Goal: Task Accomplishment & Management: Complete application form

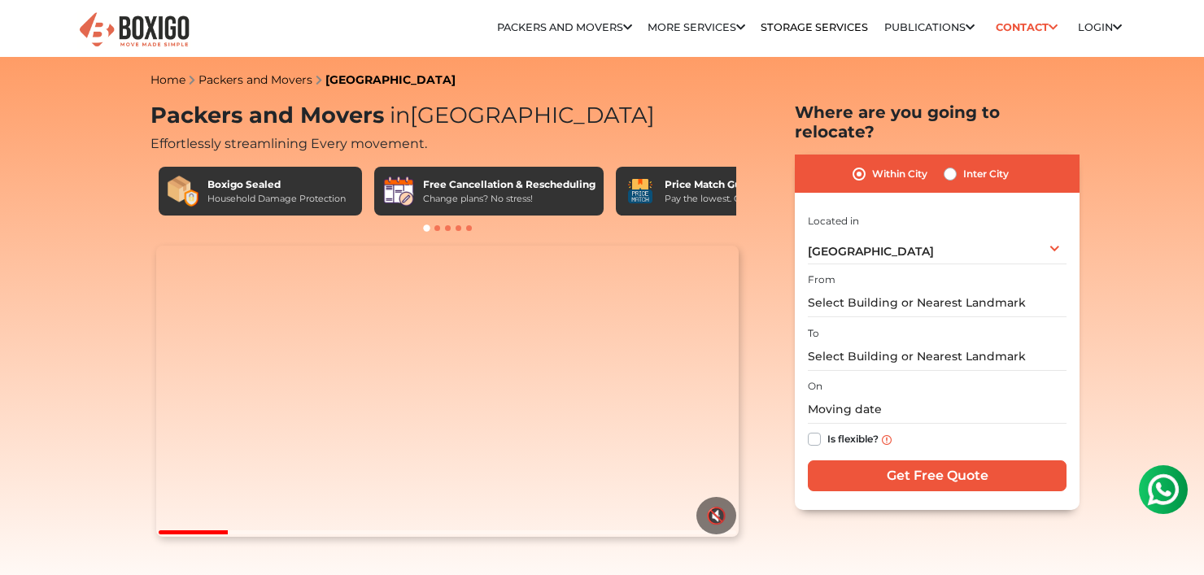
click at [963, 164] on label "Inter City" at bounding box center [986, 174] width 46 height 20
click at [952, 164] on input "Inter City" at bounding box center [950, 172] width 13 height 16
radio input "true"
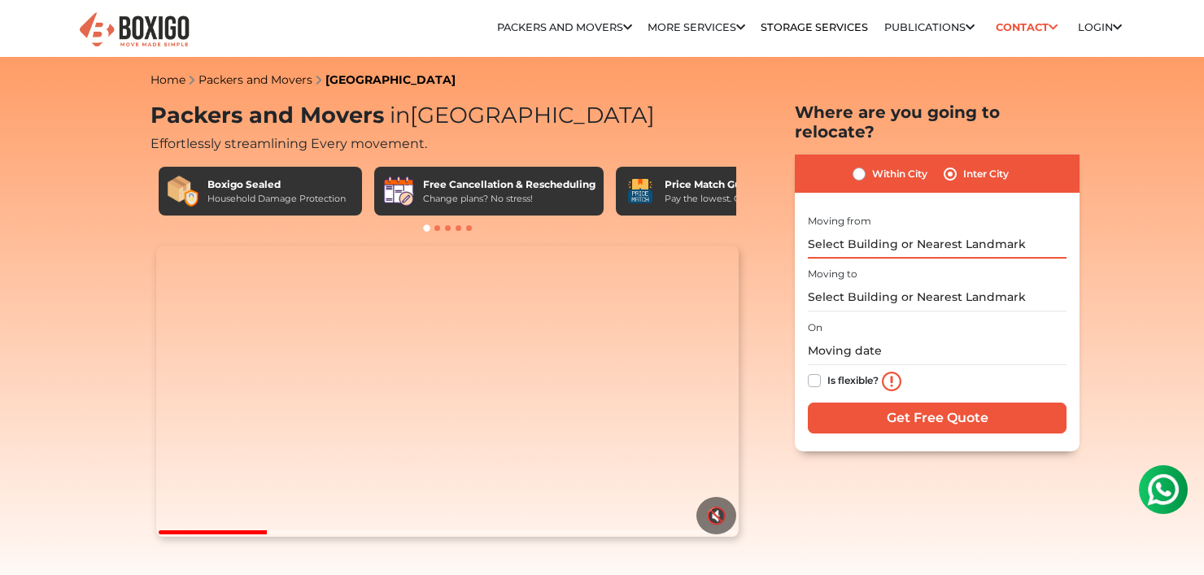
click at [944, 230] on input "text" at bounding box center [937, 244] width 259 height 28
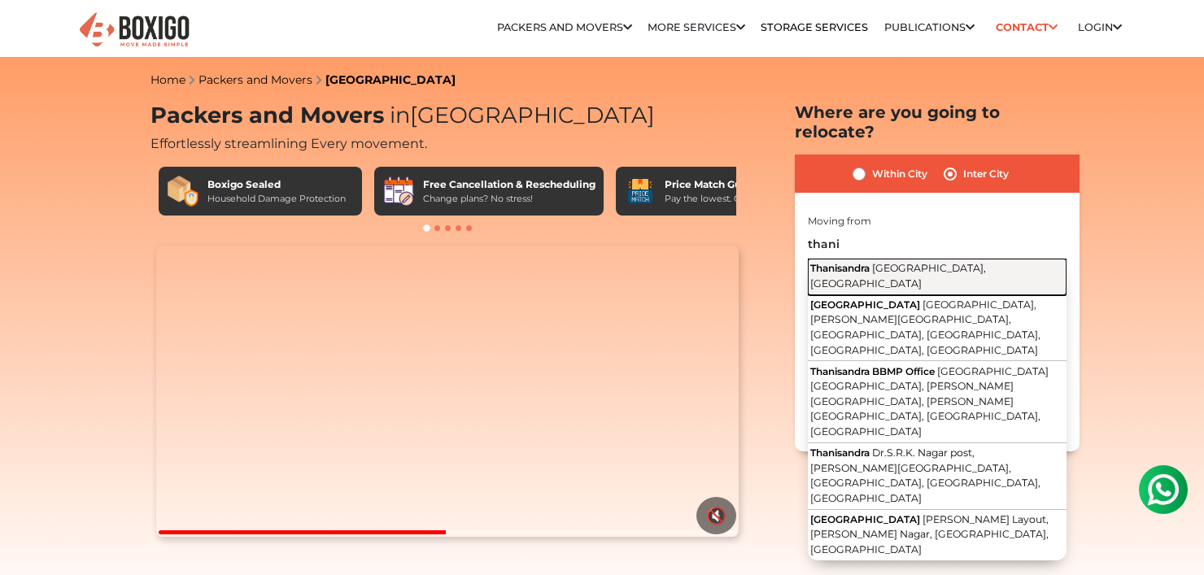
click at [928, 262] on span "[GEOGRAPHIC_DATA], [GEOGRAPHIC_DATA]" at bounding box center [898, 276] width 176 height 28
type input "Thanisandra, [GEOGRAPHIC_DATA], [GEOGRAPHIC_DATA]"
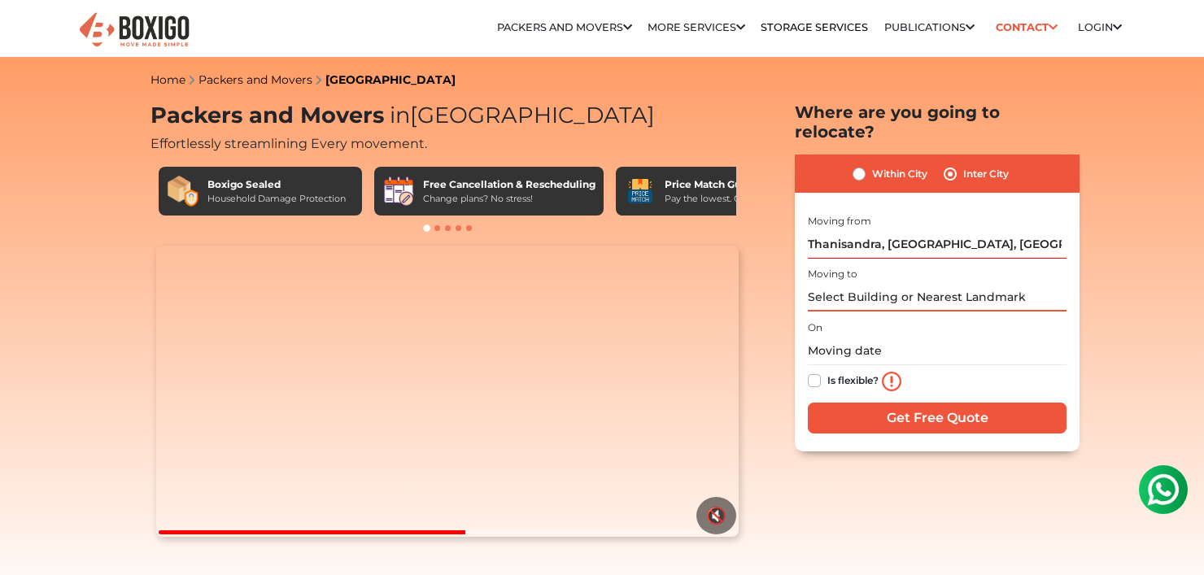
click at [896, 283] on input "text" at bounding box center [937, 297] width 259 height 28
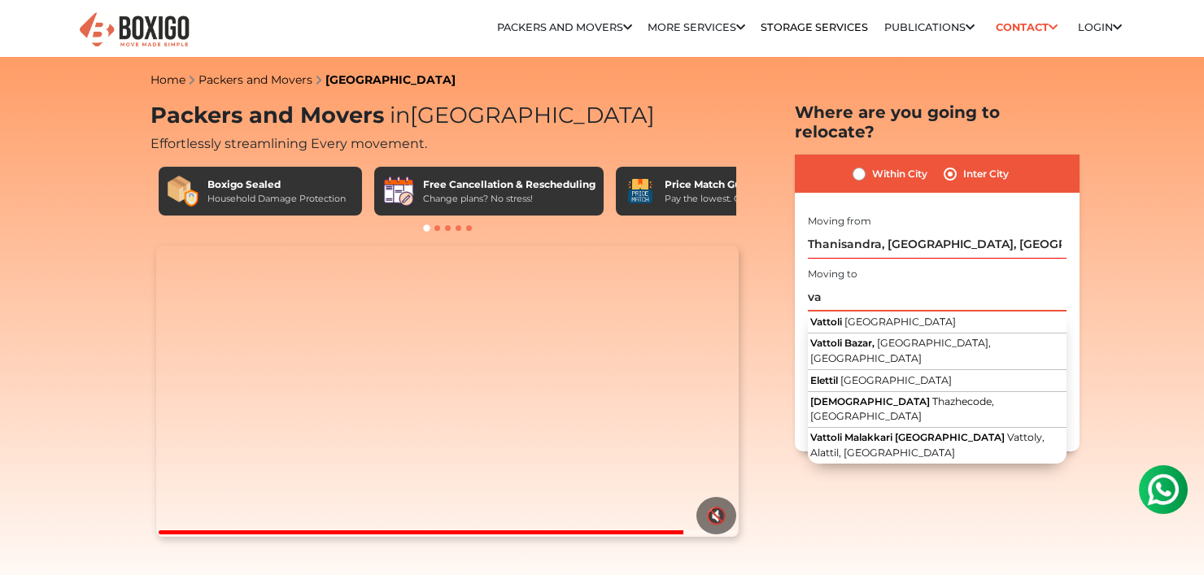
type input "v"
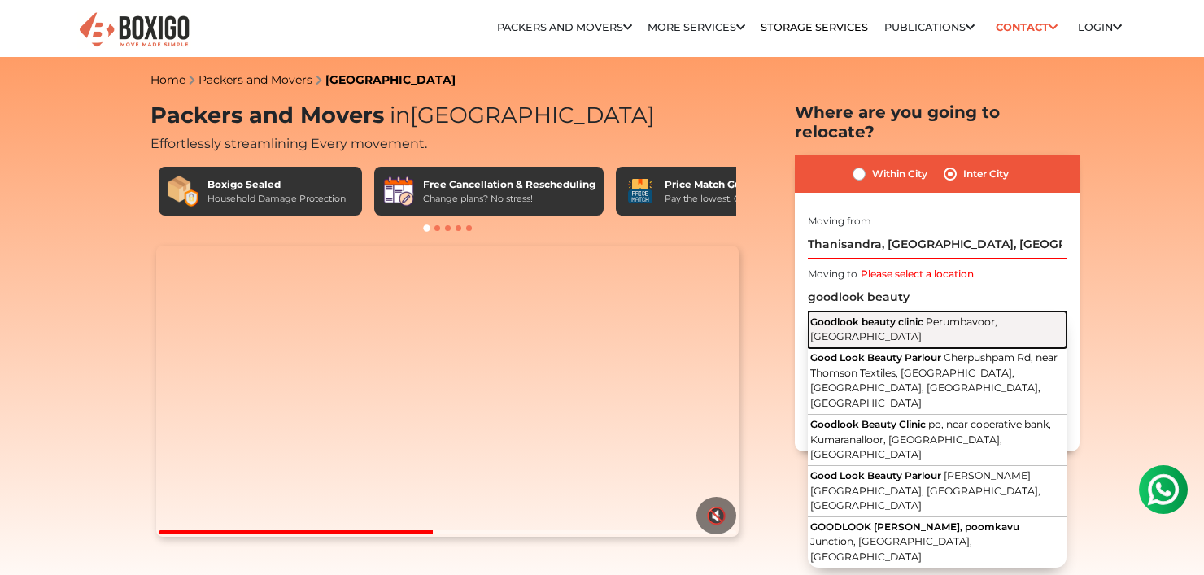
click at [974, 316] on span "Perumbavoor, [GEOGRAPHIC_DATA]" at bounding box center [903, 330] width 187 height 28
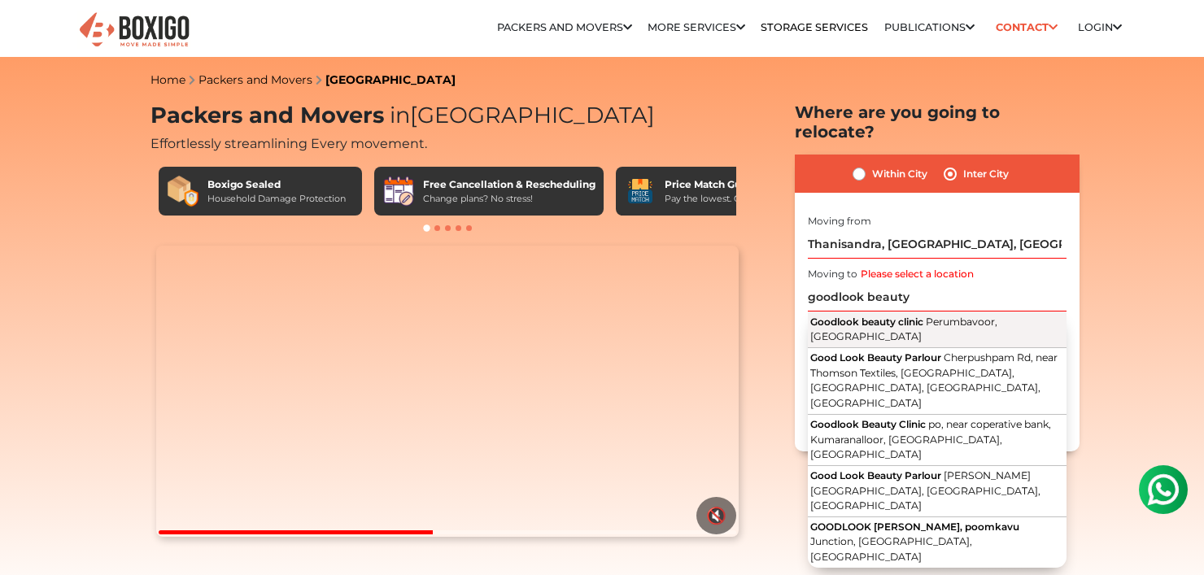
type input "Goodlook beauty clinic, [GEOGRAPHIC_DATA], [GEOGRAPHIC_DATA]"
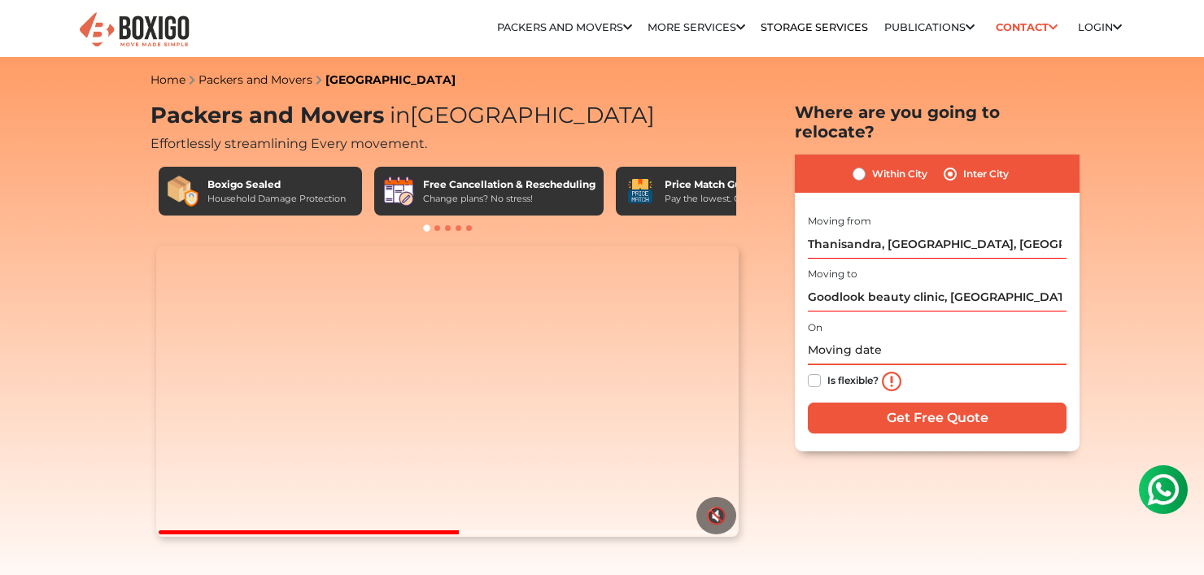
click at [906, 337] on input "text" at bounding box center [937, 351] width 259 height 28
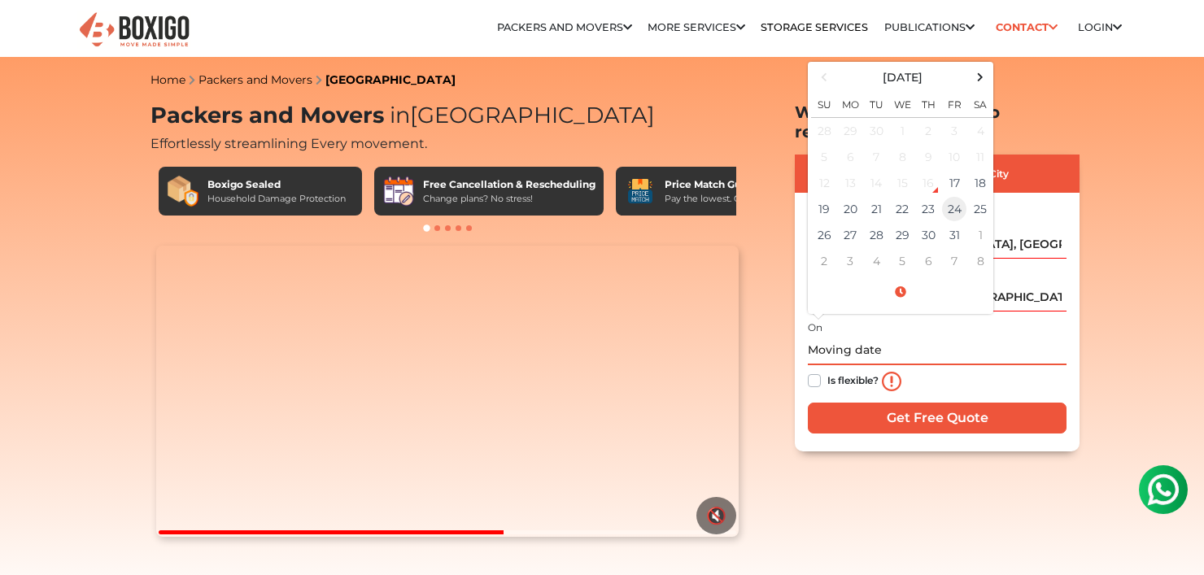
click at [952, 196] on td "24" at bounding box center [954, 209] width 26 height 26
type input "10/24/2025 12:00 AM"
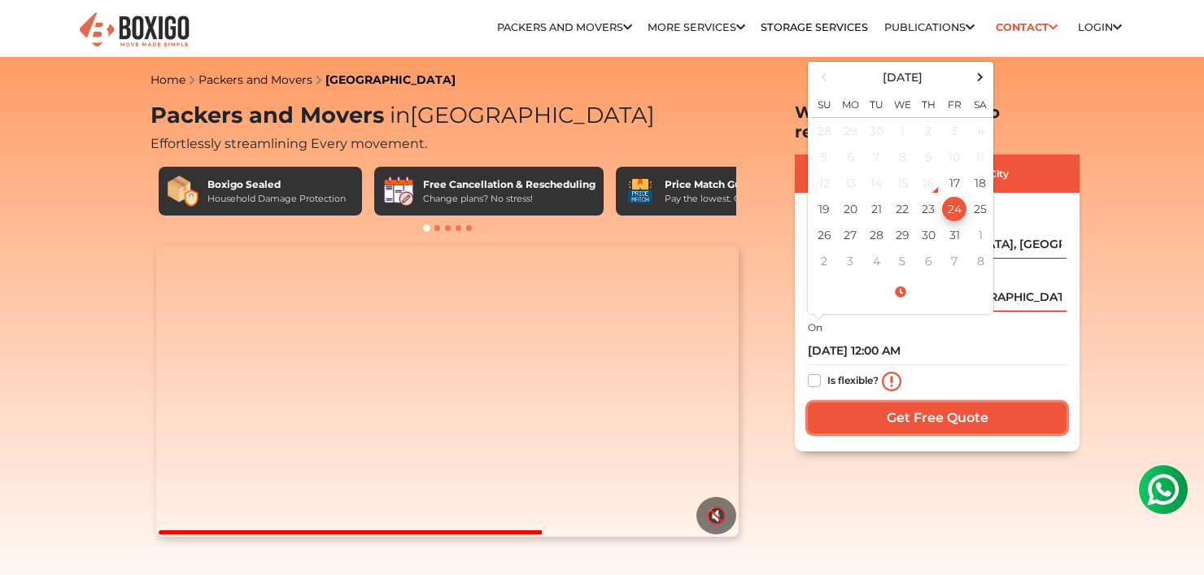
click at [925, 403] on input "Get Free Quote" at bounding box center [937, 418] width 259 height 31
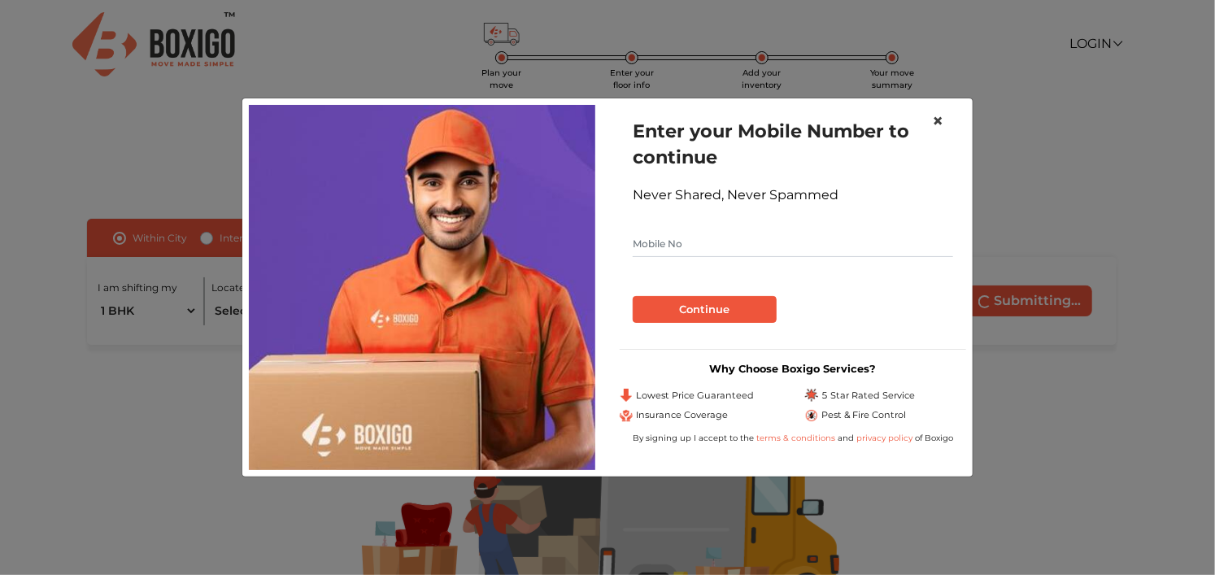
click at [939, 119] on span "×" at bounding box center [937, 121] width 11 height 24
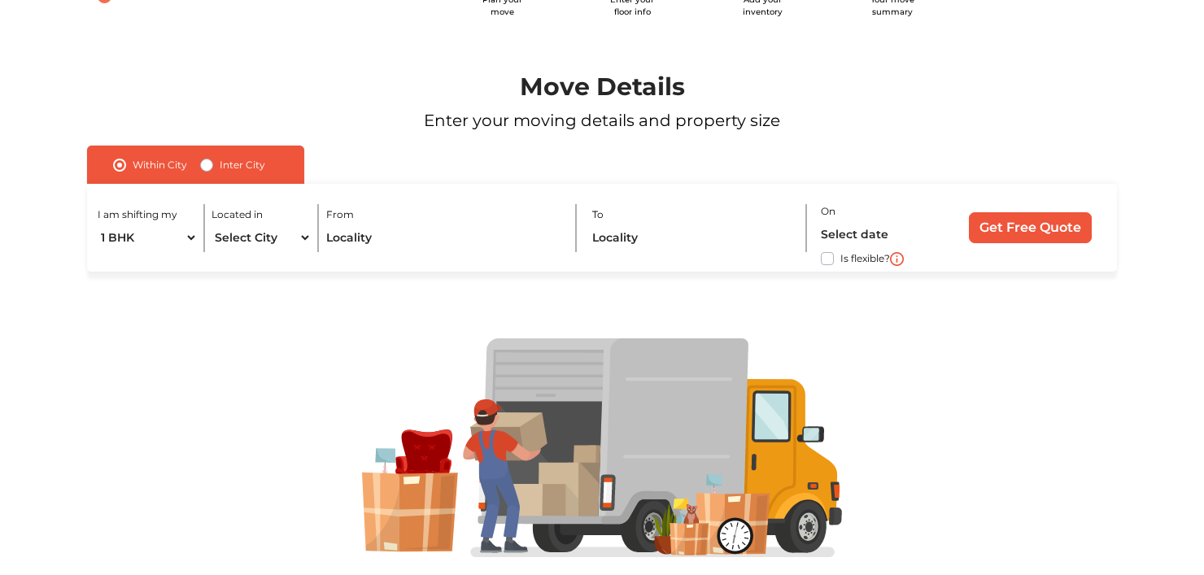
scroll to position [81, 0]
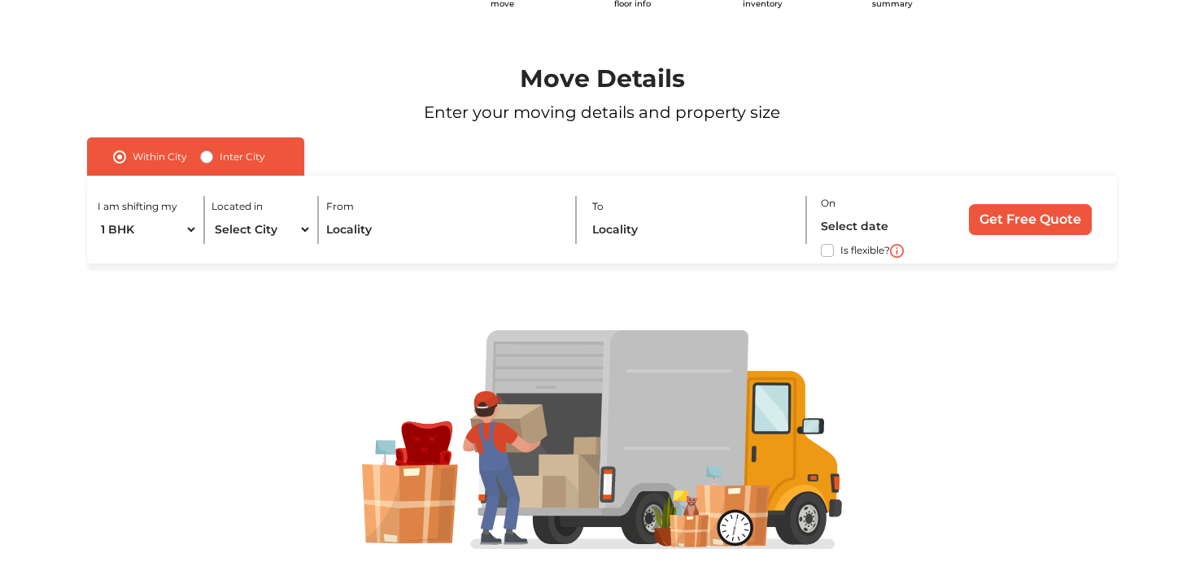
click at [220, 158] on label "Inter City" at bounding box center [243, 157] width 46 height 20
click at [207, 158] on input "Inter City" at bounding box center [206, 155] width 13 height 16
radio input "true"
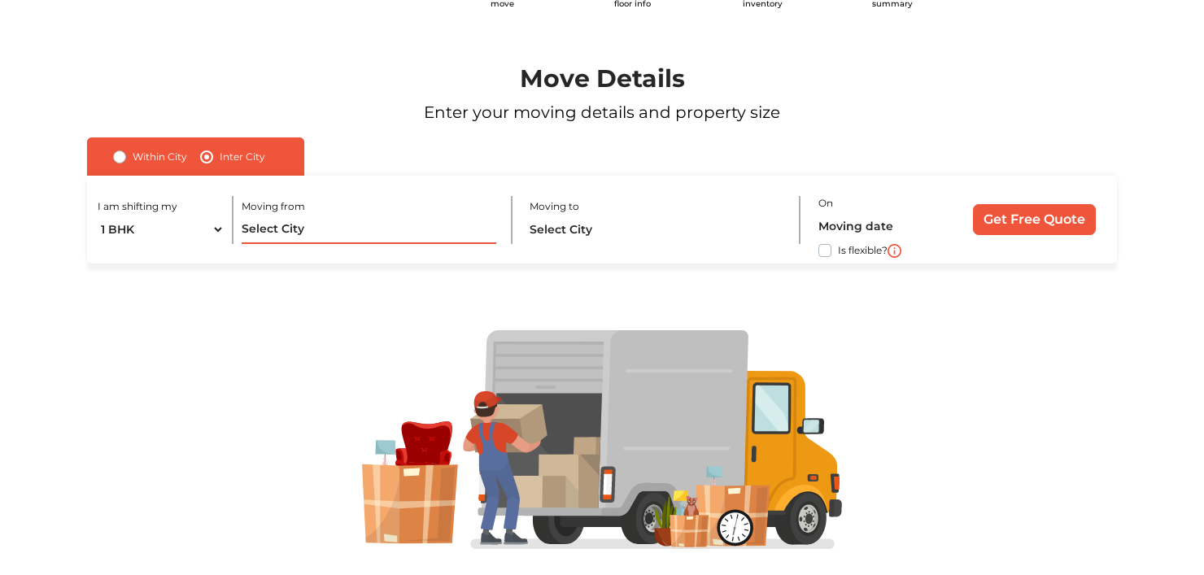
click at [320, 225] on input "text" at bounding box center [369, 230] width 255 height 28
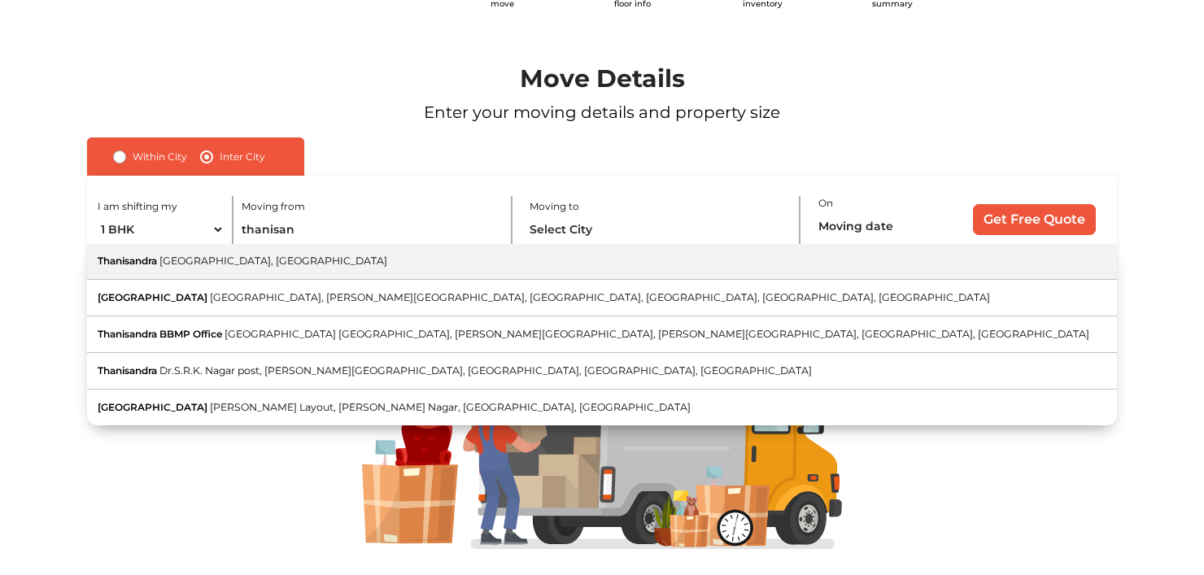
click at [277, 254] on button "Thanisandra [GEOGRAPHIC_DATA], [GEOGRAPHIC_DATA]" at bounding box center [601, 262] width 1029 height 37
type input "Thanisandra, [GEOGRAPHIC_DATA], [GEOGRAPHIC_DATA]"
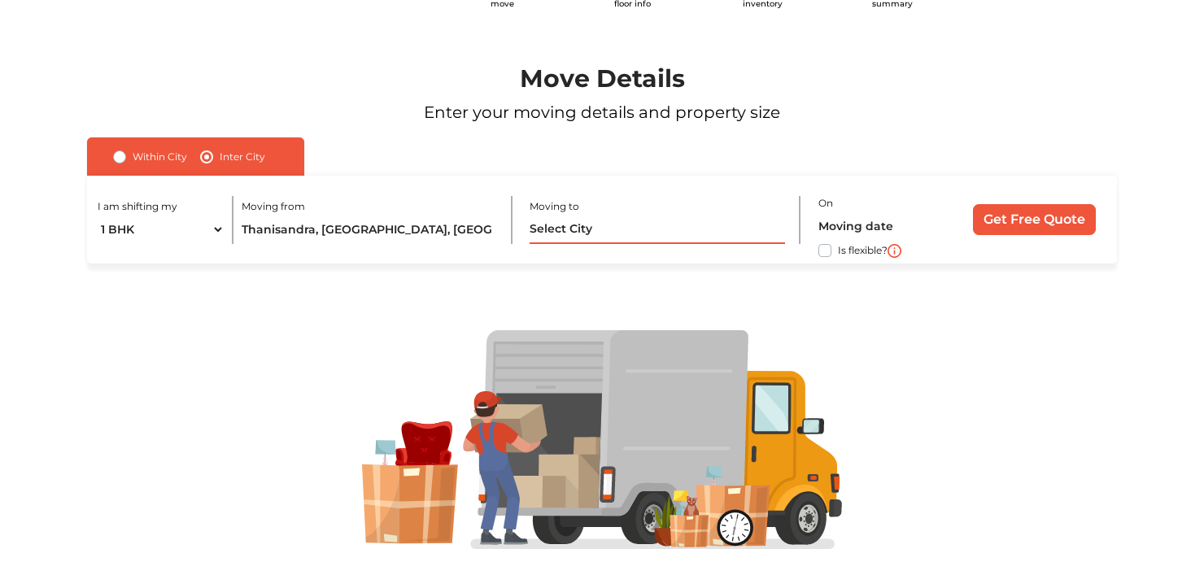
click at [550, 225] on input "text" at bounding box center [657, 230] width 255 height 28
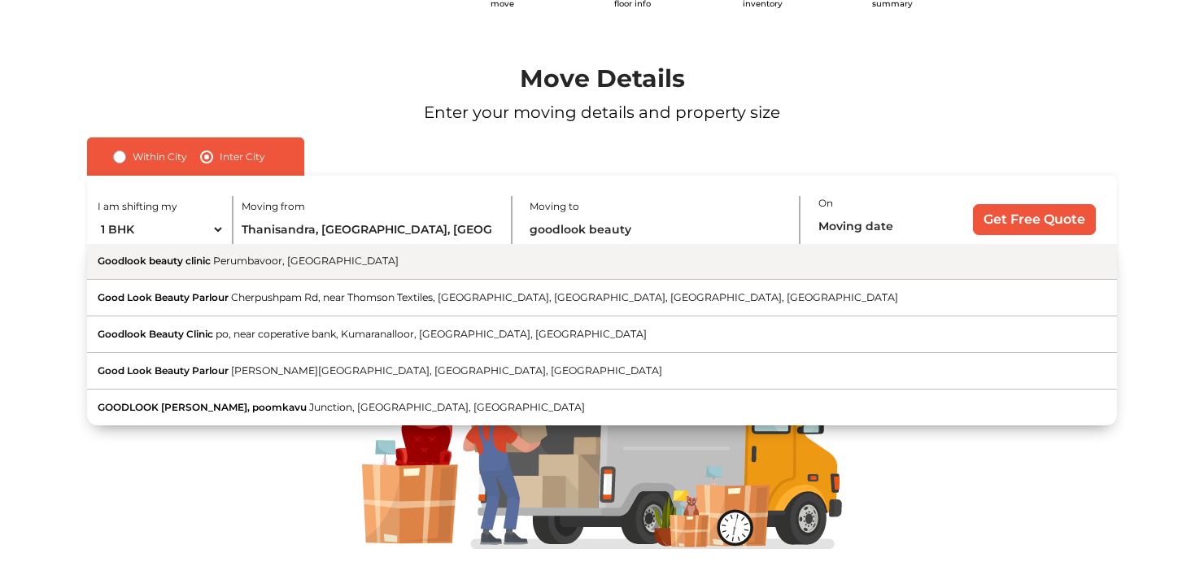
click at [333, 268] on button "Goodlook beauty clinic [GEOGRAPHIC_DATA], [GEOGRAPHIC_DATA]" at bounding box center [601, 262] width 1029 height 37
type input "Goodlook beauty clinic, [GEOGRAPHIC_DATA], [GEOGRAPHIC_DATA]"
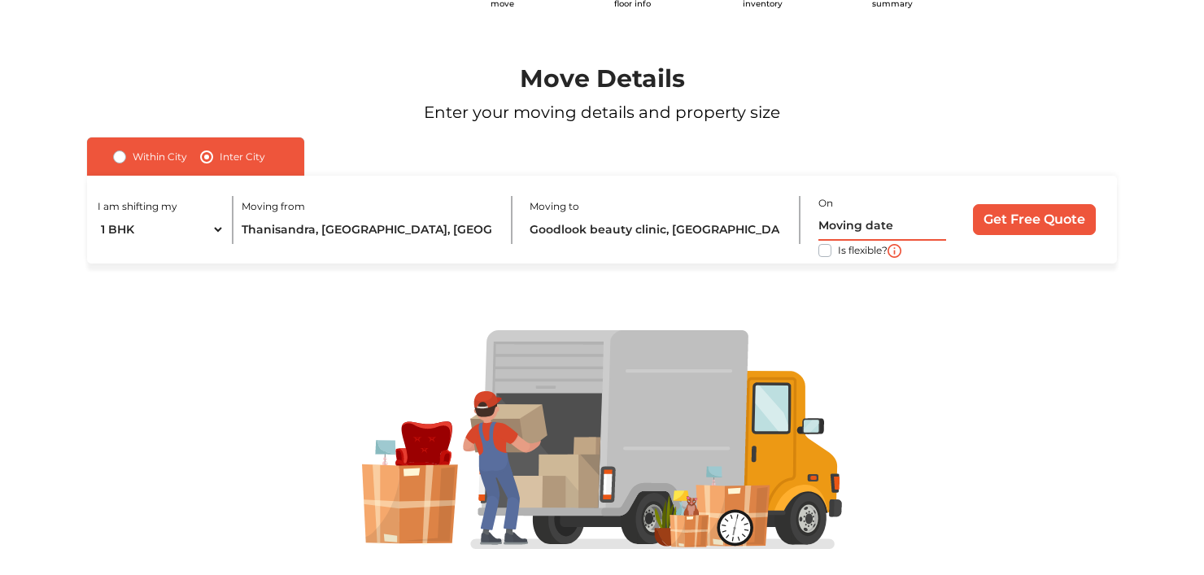
click at [874, 227] on input "text" at bounding box center [882, 226] width 129 height 28
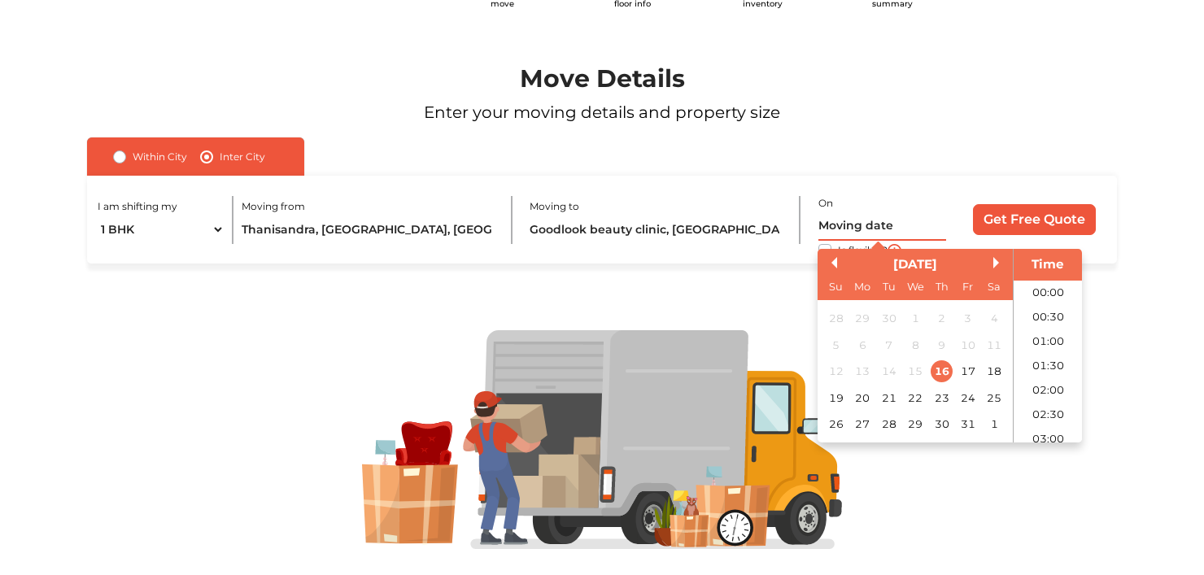
scroll to position [53, 0]
click at [966, 395] on div "24" at bounding box center [968, 397] width 22 height 22
click at [1048, 411] on li "22:30" at bounding box center [1048, 414] width 69 height 24
type input "[DATE] 10:30 PM"
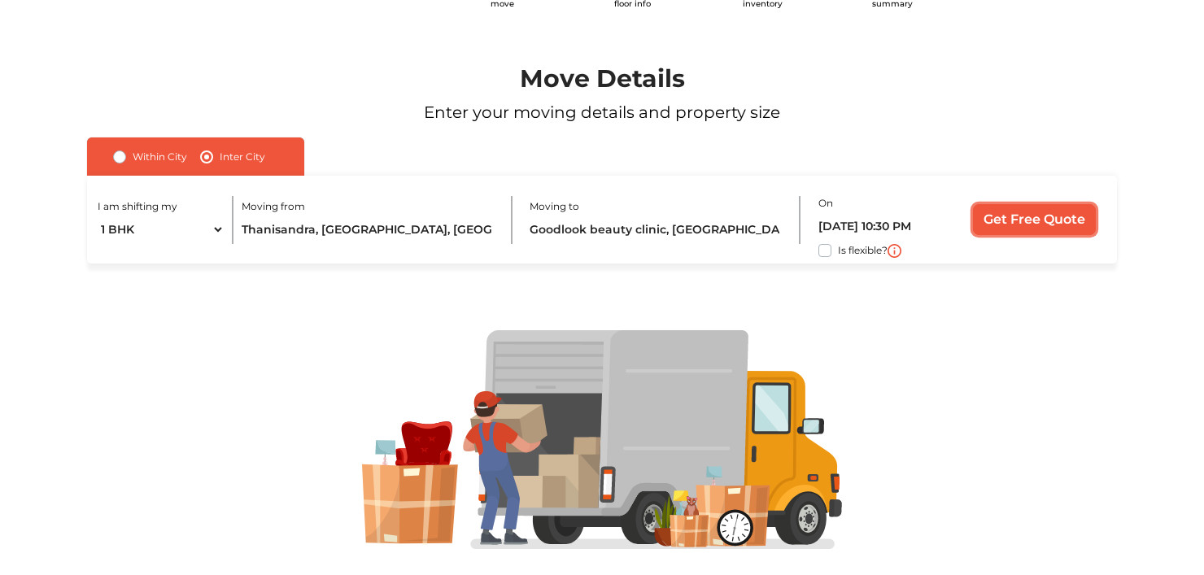
click at [1026, 223] on input "Get Free Quote" at bounding box center [1034, 219] width 123 height 31
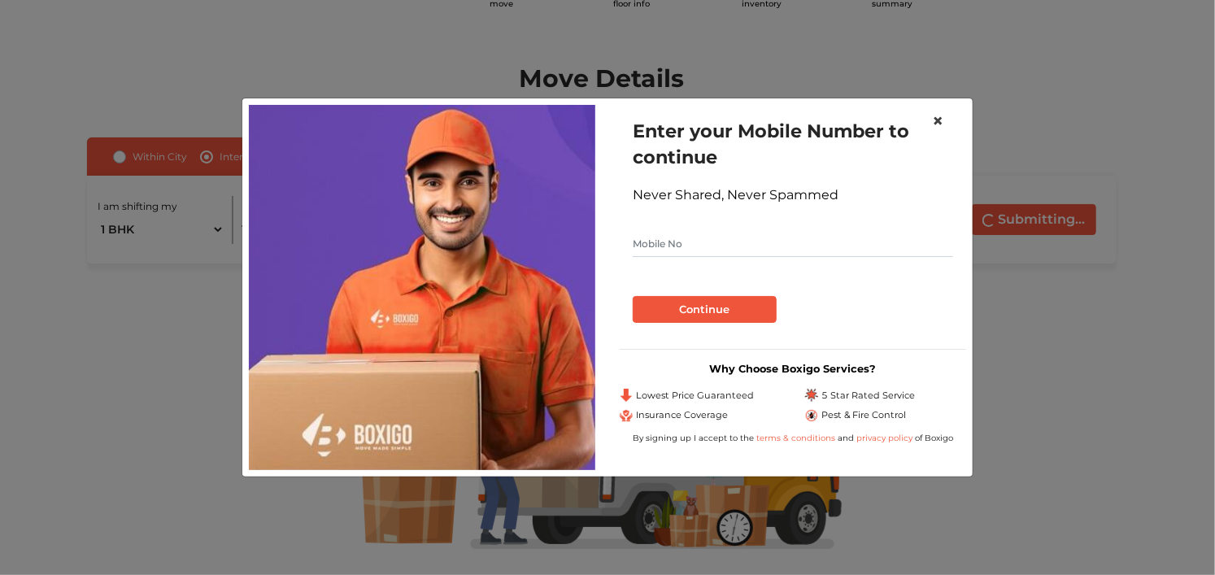
click at [935, 114] on span "×" at bounding box center [937, 121] width 11 height 24
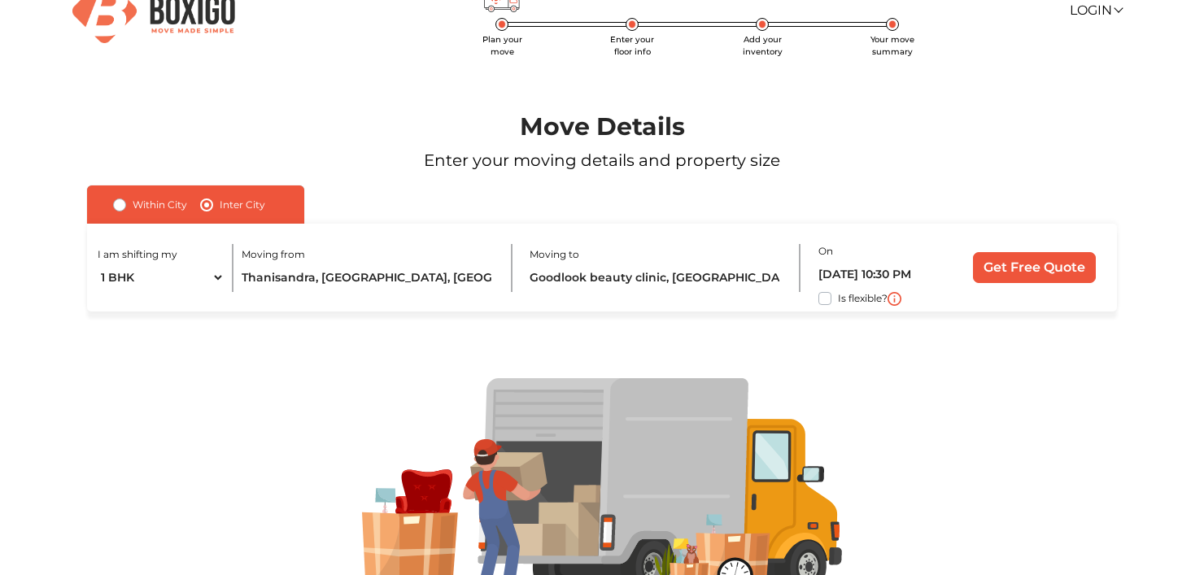
scroll to position [0, 0]
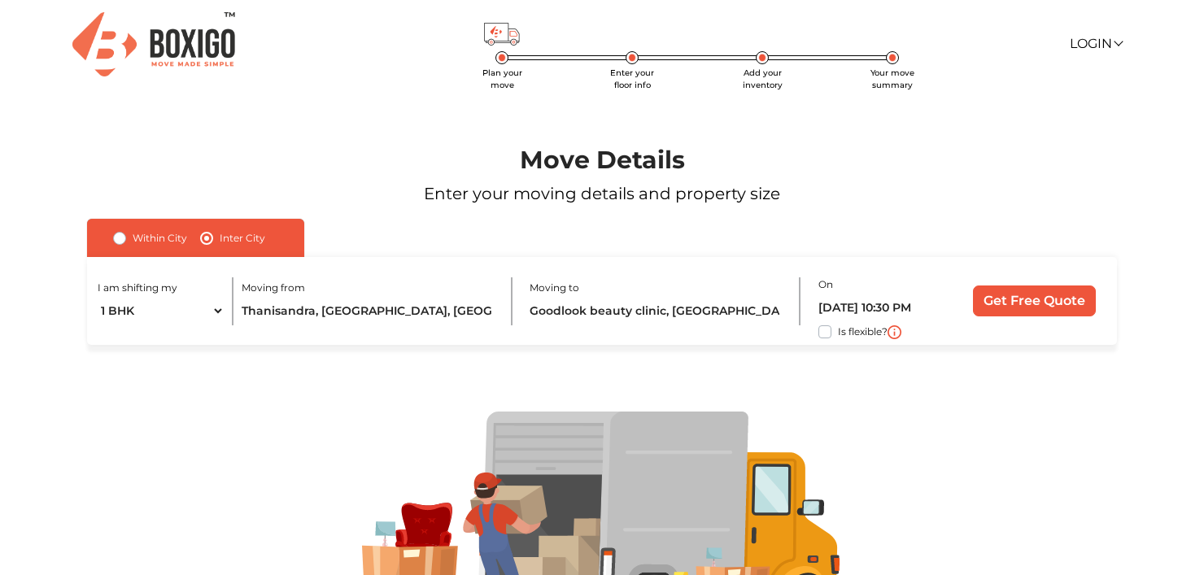
click at [630, 68] on span "Enter your floor info" at bounding box center [632, 79] width 44 height 23
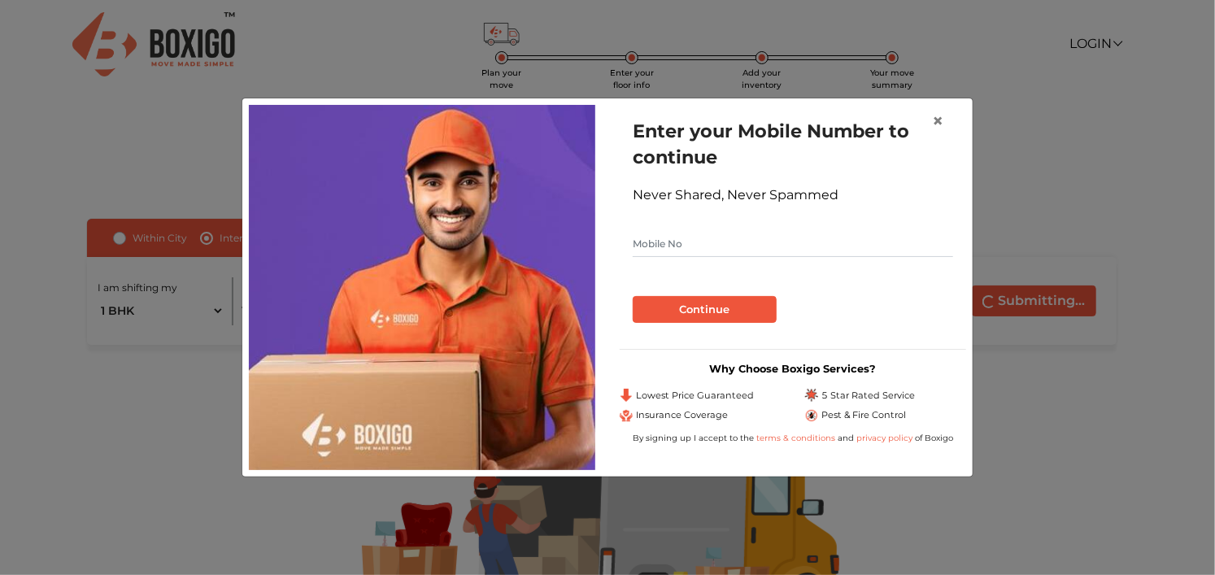
click at [710, 246] on input "text" at bounding box center [793, 244] width 320 height 26
type input "9495233524"
click at [633, 296] on button "Continue" at bounding box center [705, 310] width 144 height 28
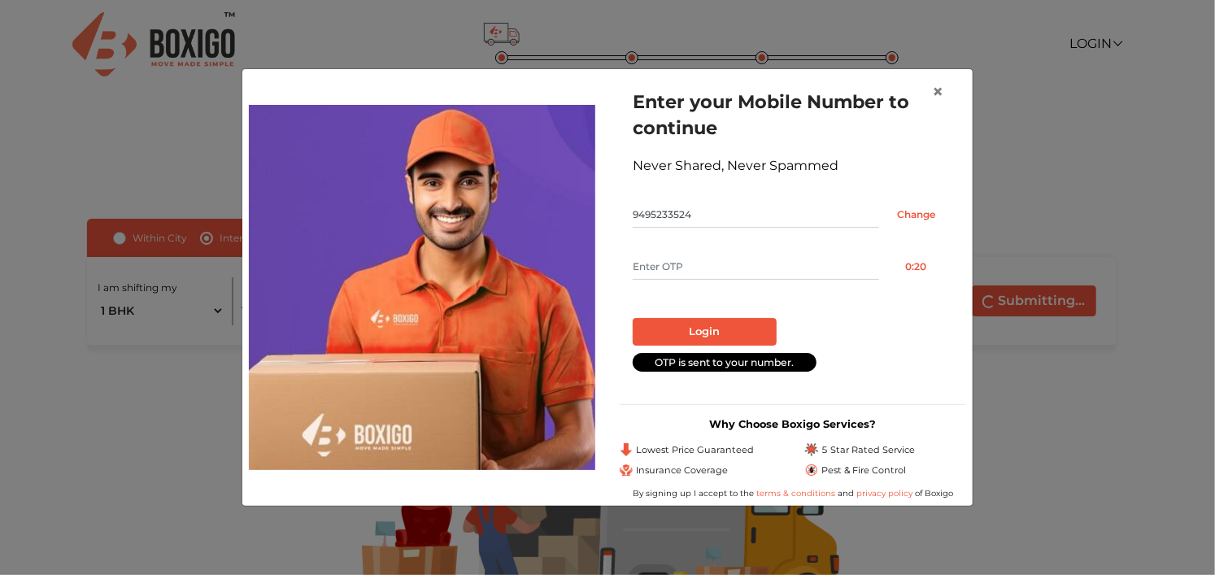
click at [705, 264] on input "text" at bounding box center [756, 267] width 246 height 26
type input "7578"
click at [691, 330] on button "Login" at bounding box center [705, 332] width 144 height 28
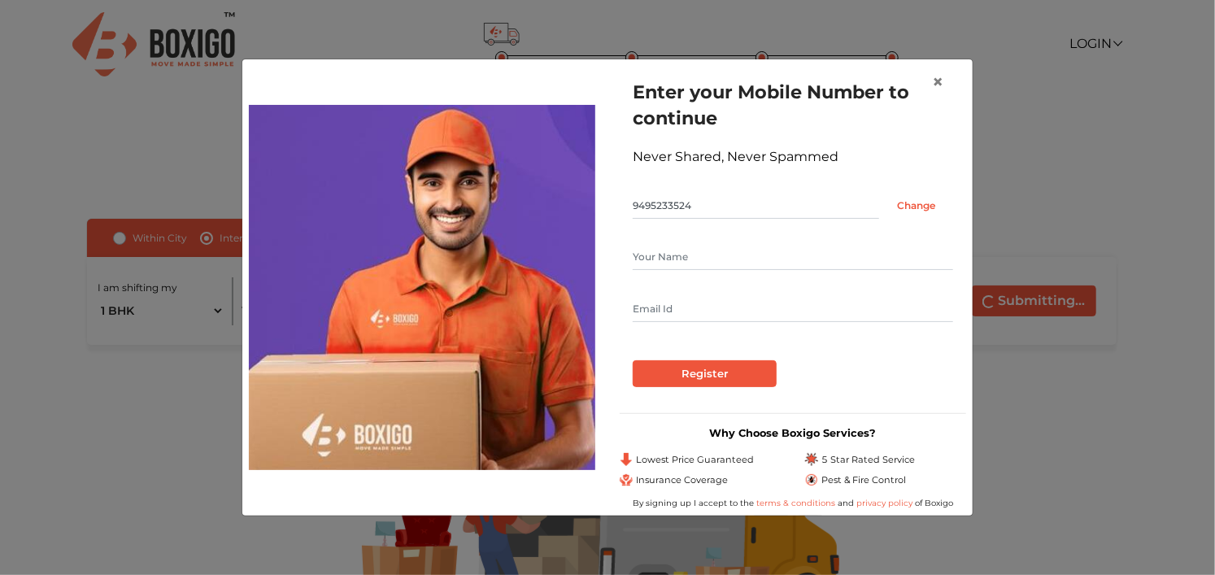
click at [691, 259] on input "text" at bounding box center [793, 257] width 320 height 26
type input "mohan"
click at [682, 303] on input "text" at bounding box center [793, 309] width 320 height 26
type input "[EMAIL_ADDRESS][DOMAIN_NAME]"
click at [633, 360] on input "Register" at bounding box center [705, 374] width 144 height 28
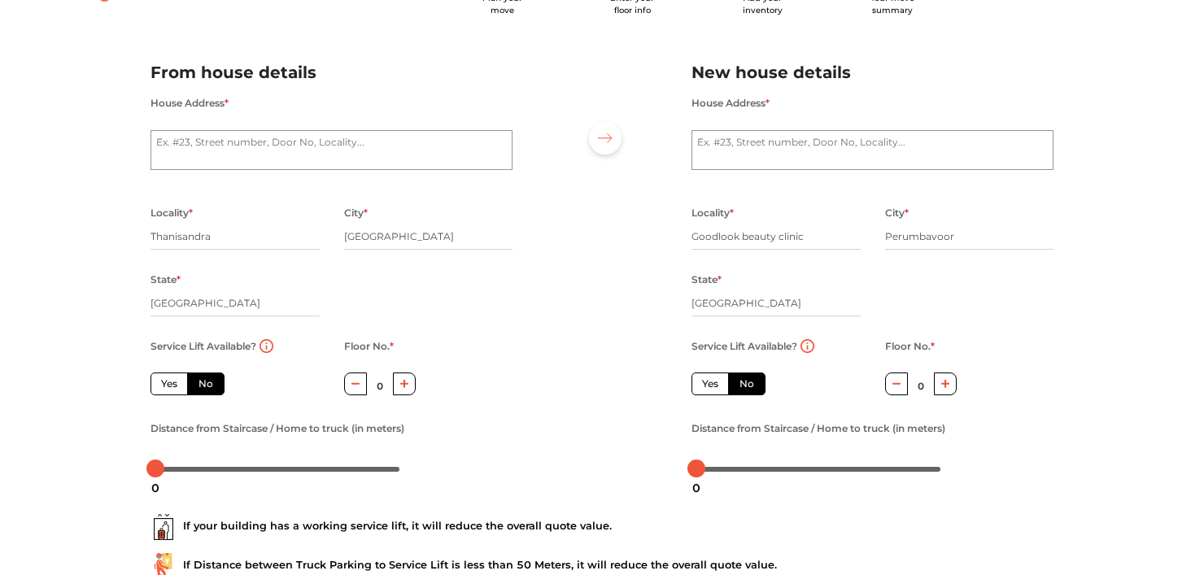
scroll to position [81, 0]
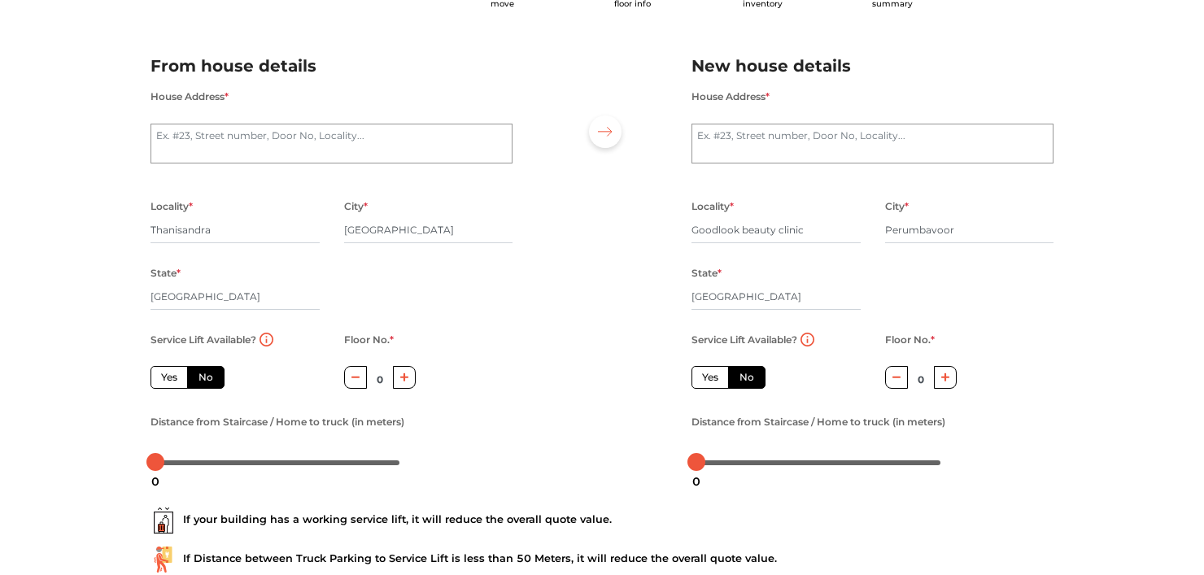
click at [408, 378] on icon "button" at bounding box center [404, 377] width 9 height 9
type input "2"
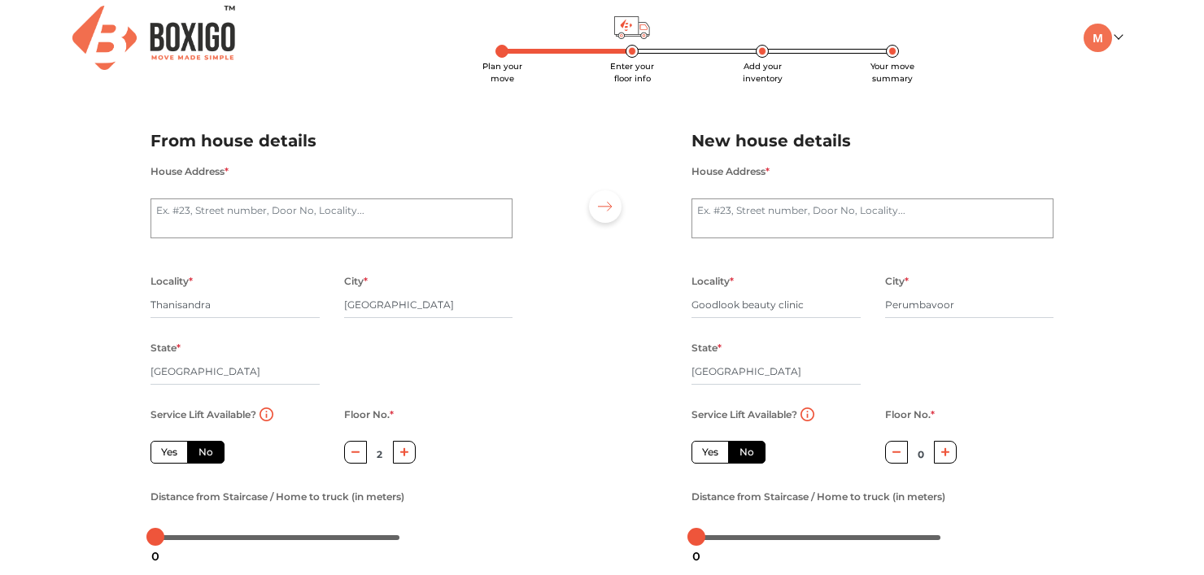
scroll to position [0, 0]
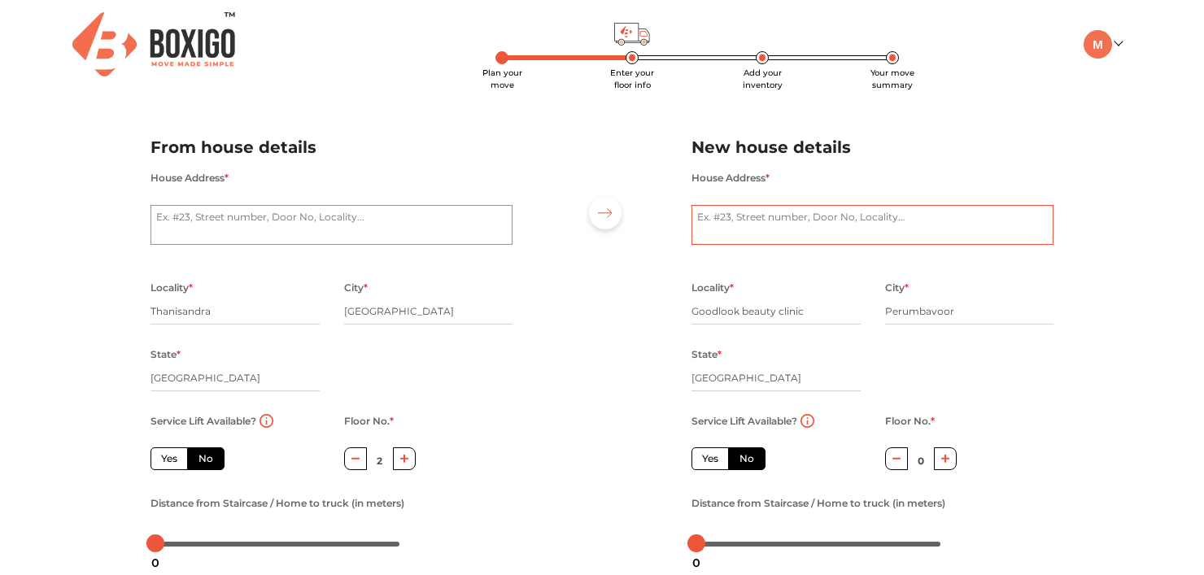
click at [778, 219] on textarea "House Address *" at bounding box center [872, 225] width 362 height 41
drag, startPoint x: 778, startPoint y: 219, endPoint x: 680, endPoint y: 214, distance: 98.5
click at [680, 214] on div "House Address * 201" at bounding box center [872, 223] width 386 height 110
type textarea "36"
click at [412, 221] on textarea "House Address *" at bounding box center [331, 225] width 362 height 41
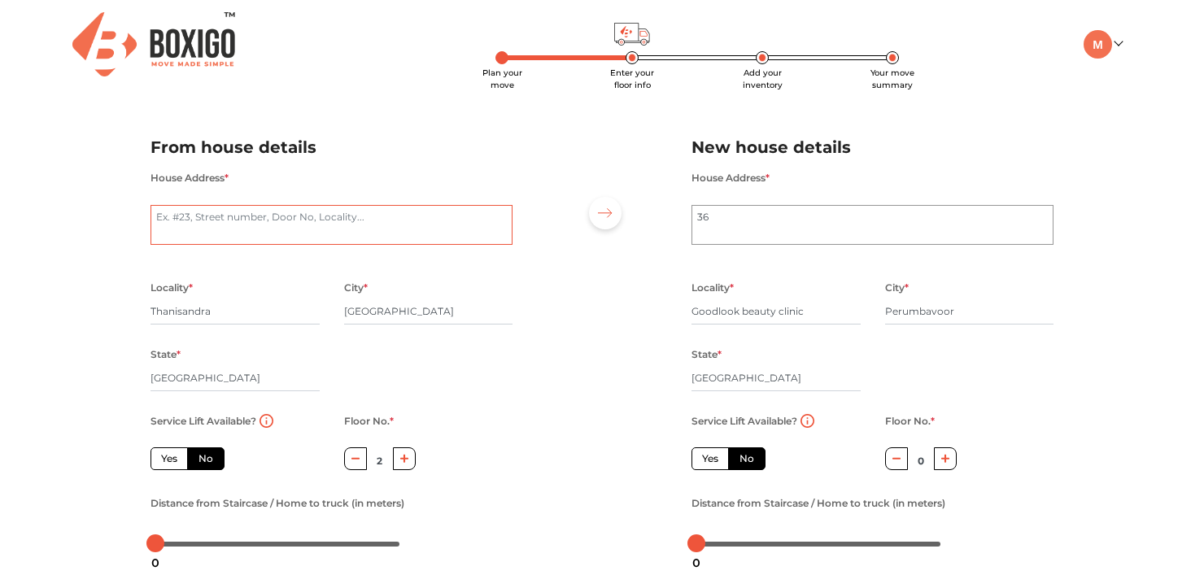
click at [412, 221] on textarea "House Address *" at bounding box center [331, 225] width 362 height 41
type textarea "36 201 3rd cross"
click at [737, 220] on textarea "36" at bounding box center [872, 225] width 362 height 41
drag, startPoint x: 731, startPoint y: 220, endPoint x: 698, endPoint y: 222, distance: 33.4
click at [698, 222] on textarea "36" at bounding box center [872, 225] width 362 height 41
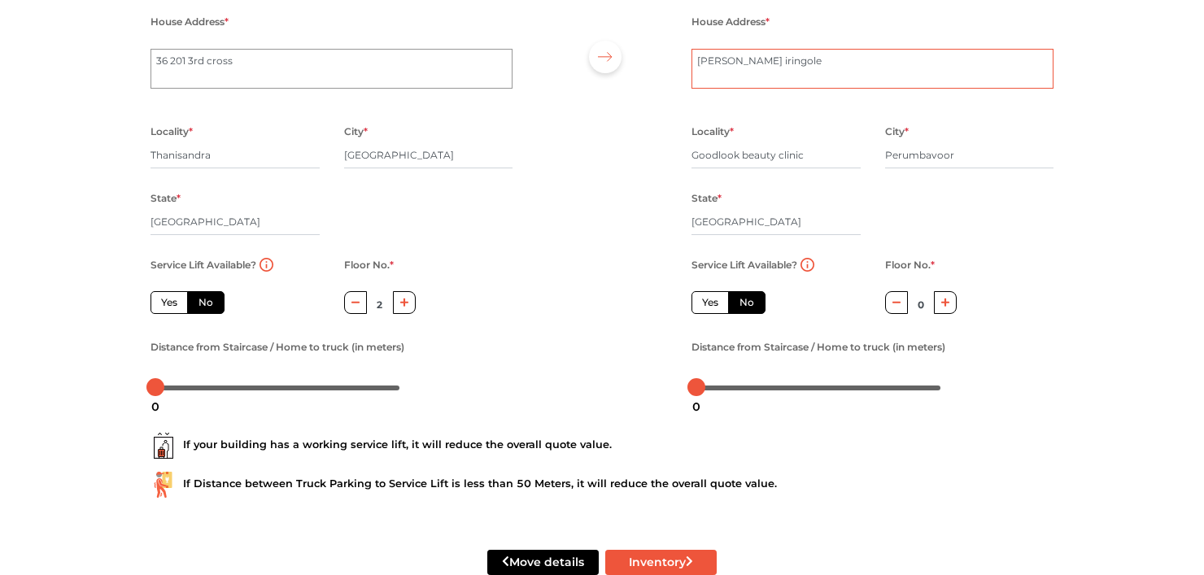
scroll to position [163, 0]
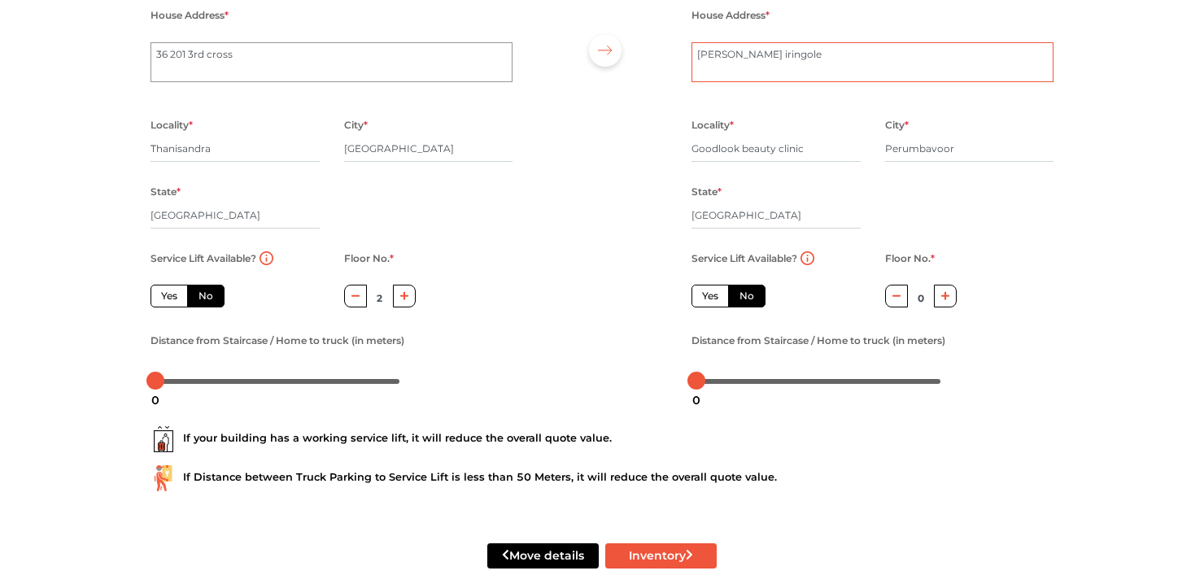
type textarea "[PERSON_NAME] iringole"
click at [162, 388] on div "3" at bounding box center [162, 400] width 21 height 28
drag, startPoint x: 698, startPoint y: 385, endPoint x: 711, endPoint y: 390, distance: 13.9
click at [711, 390] on body "Plan your move Enter your floor info Add your inventory Your move summary My Mo…" at bounding box center [602, 124] width 1204 height 575
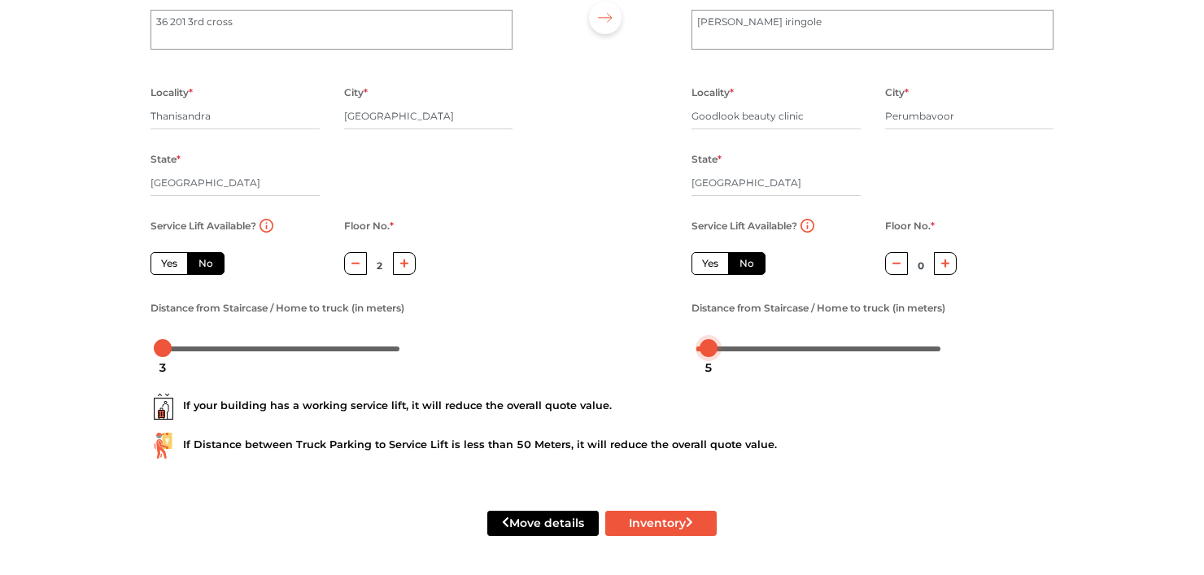
scroll to position [197, 0]
click at [660, 523] on button "Inventory" at bounding box center [660, 523] width 111 height 25
radio input "true"
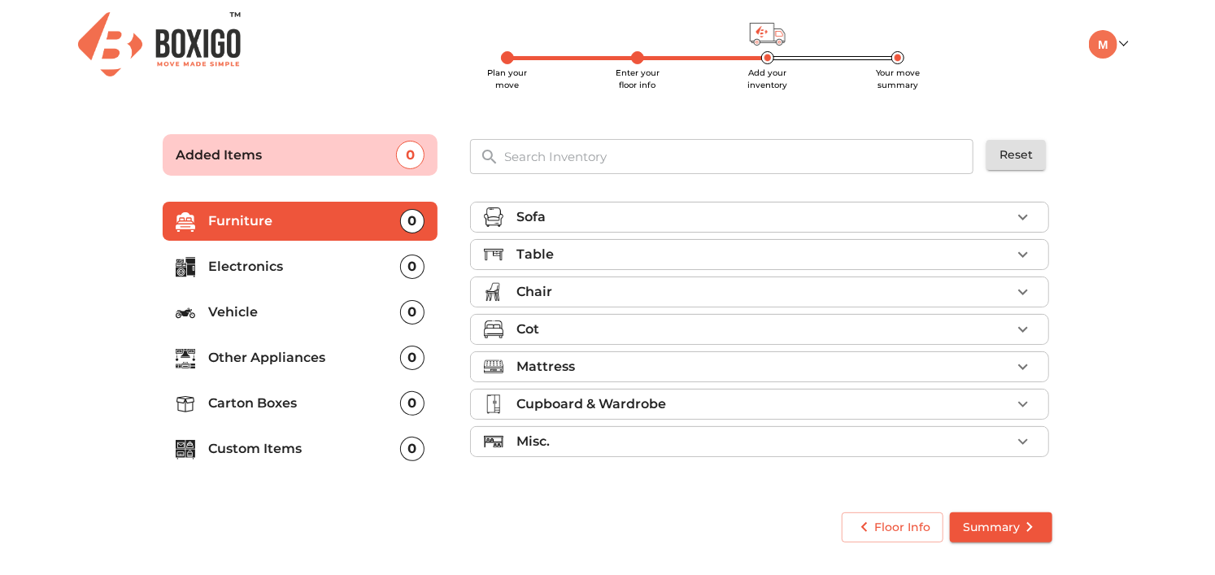
click at [986, 253] on div "Table" at bounding box center [764, 255] width 495 height 20
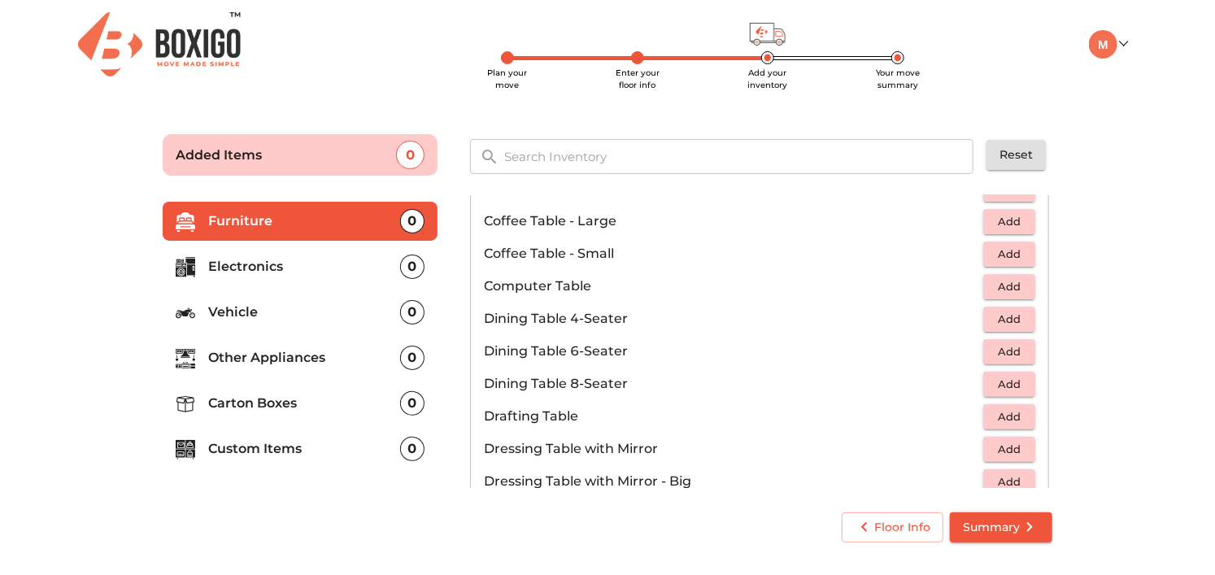
scroll to position [244, 0]
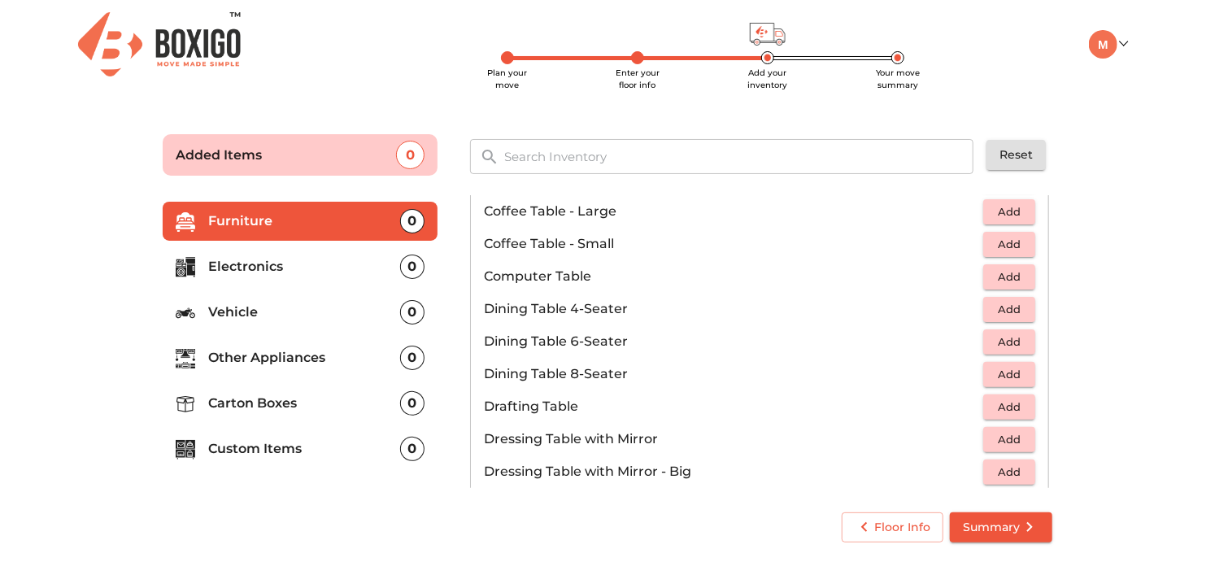
click at [1000, 276] on span "Add" at bounding box center [1010, 277] width 36 height 19
click at [1018, 273] on icon "button" at bounding box center [1023, 276] width 11 height 11
click at [966, 278] on icon "button" at bounding box center [974, 277] width 20 height 20
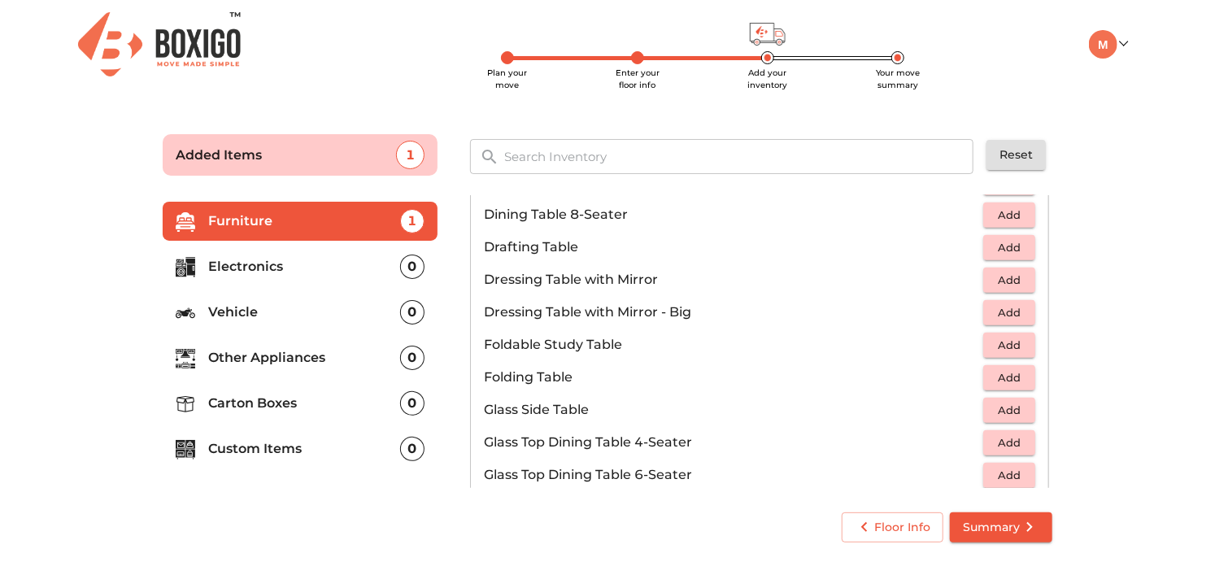
scroll to position [407, 0]
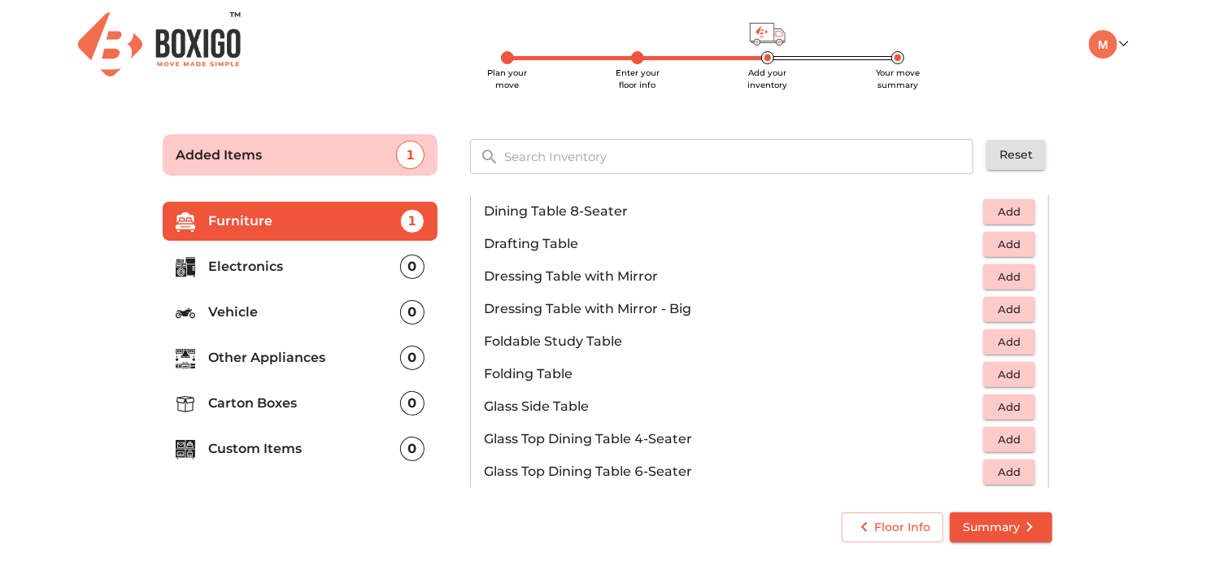
click at [999, 371] on span "Add" at bounding box center [1010, 374] width 36 height 19
click at [974, 370] on icon "button" at bounding box center [974, 374] width 20 height 20
click at [1002, 348] on span "Add" at bounding box center [1010, 342] width 36 height 19
click at [968, 342] on icon "button" at bounding box center [973, 341] width 11 height 15
click at [997, 372] on span "Add" at bounding box center [1010, 374] width 36 height 19
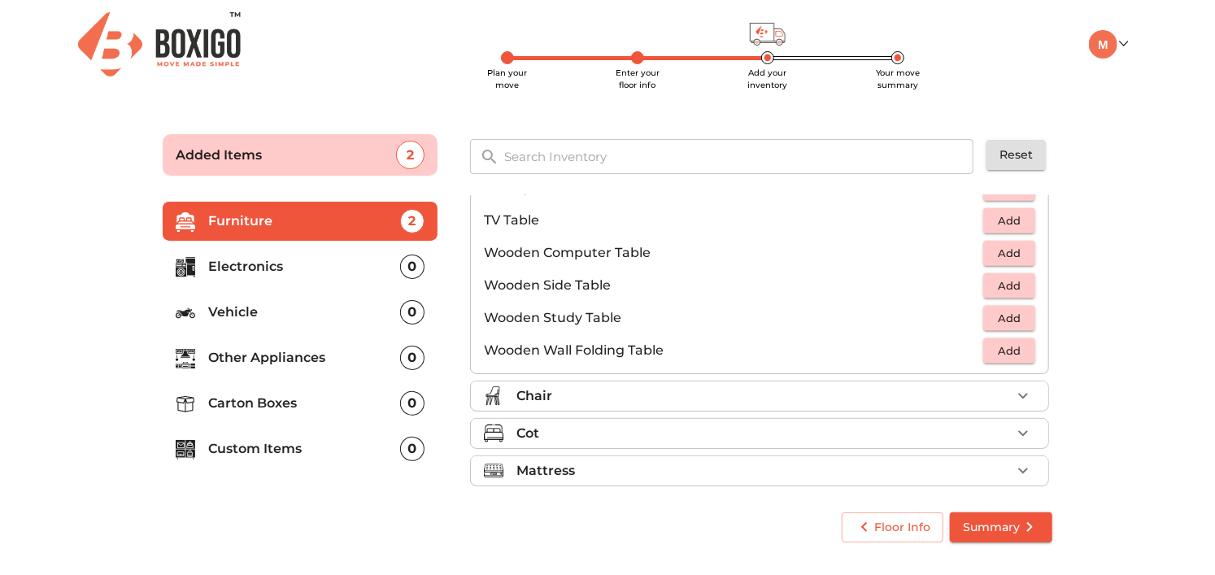
scroll to position [1057, 0]
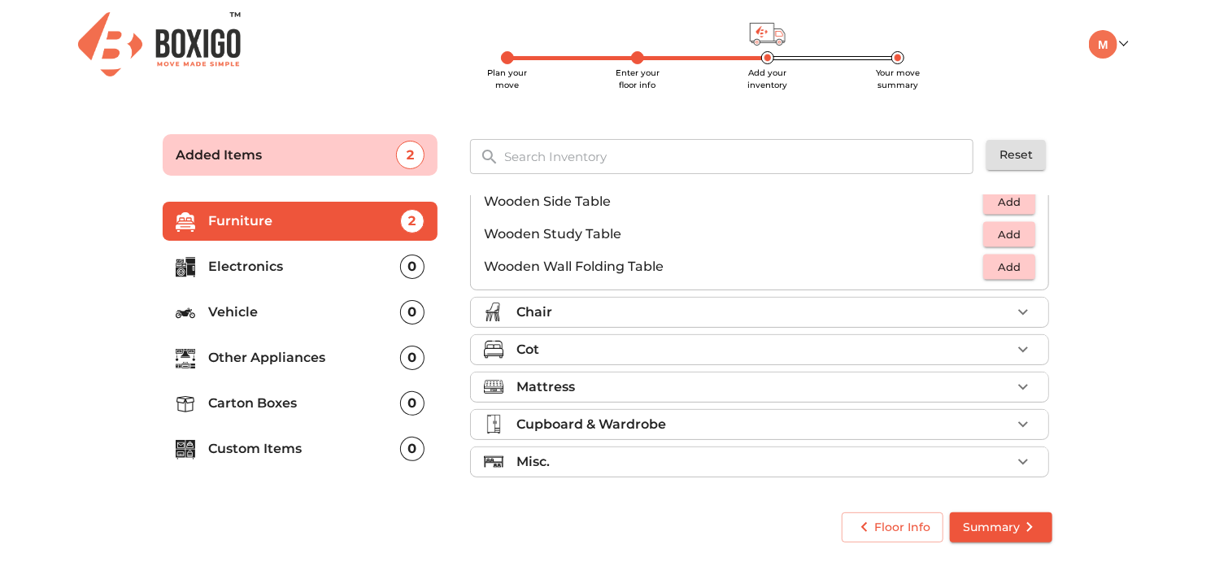
click at [1014, 312] on icon "button" at bounding box center [1024, 313] width 20 height 20
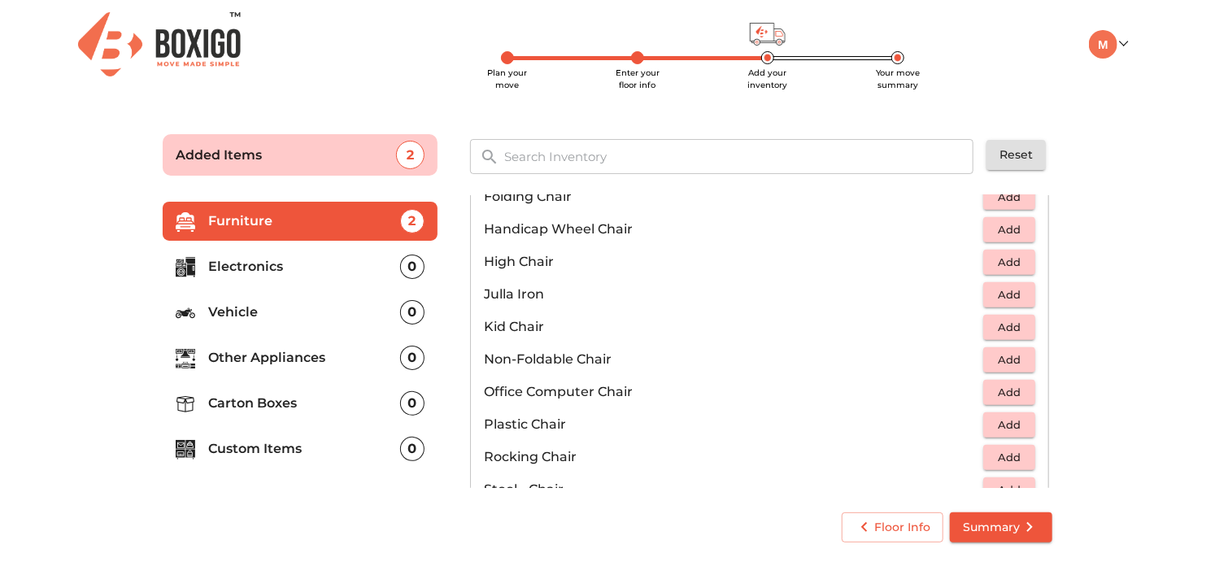
scroll to position [401, 0]
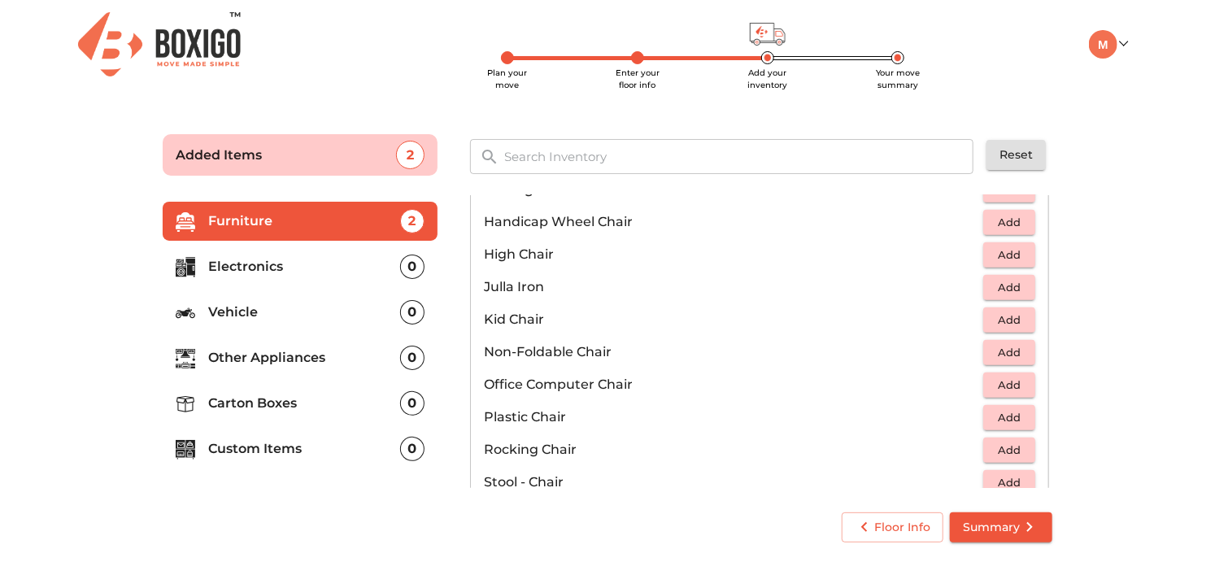
click at [996, 380] on span "Add" at bounding box center [1010, 385] width 36 height 19
click at [1000, 417] on span "Add" at bounding box center [1010, 417] width 36 height 19
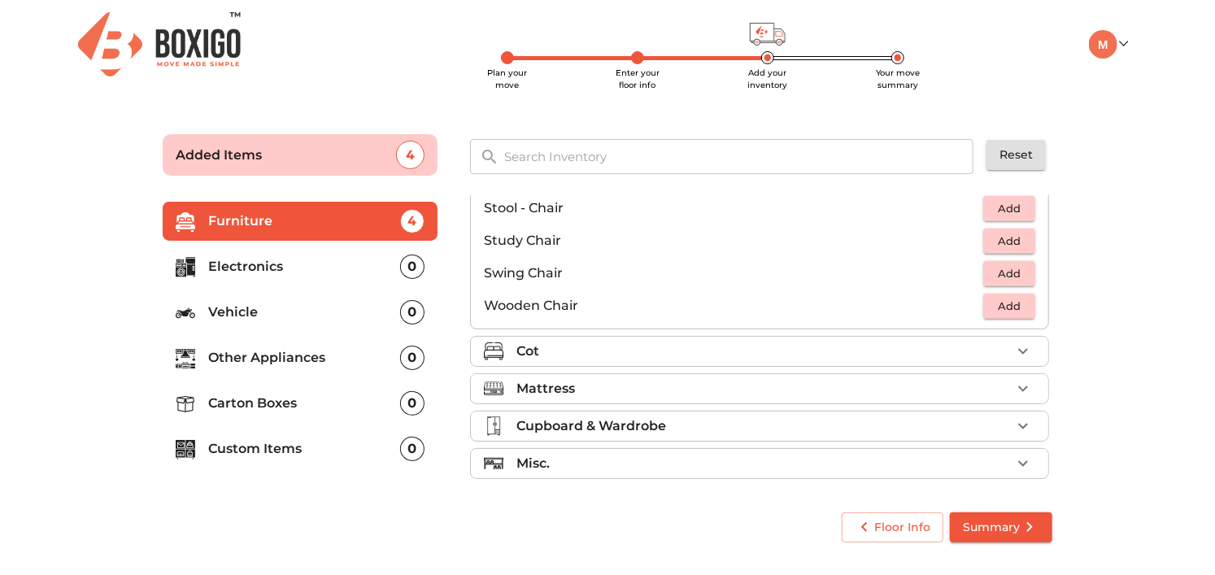
scroll to position [677, 0]
click at [937, 380] on div "Mattress" at bounding box center [764, 387] width 495 height 20
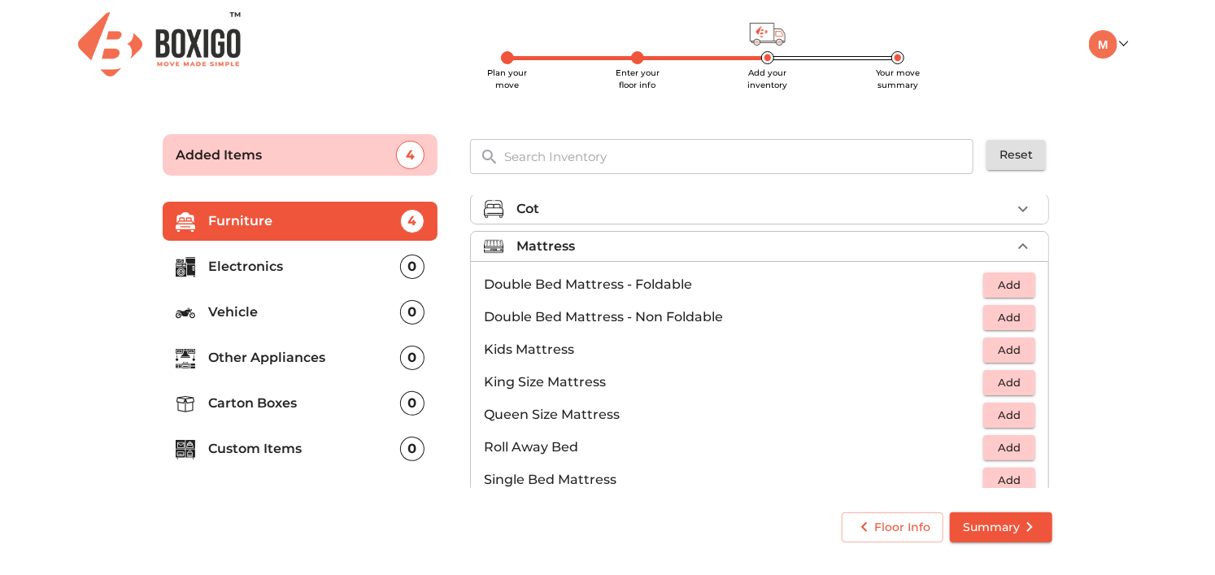
scroll to position [120, 0]
click at [998, 409] on span "Add" at bounding box center [1010, 416] width 36 height 19
click at [1014, 246] on icon "button" at bounding box center [1024, 248] width 20 height 20
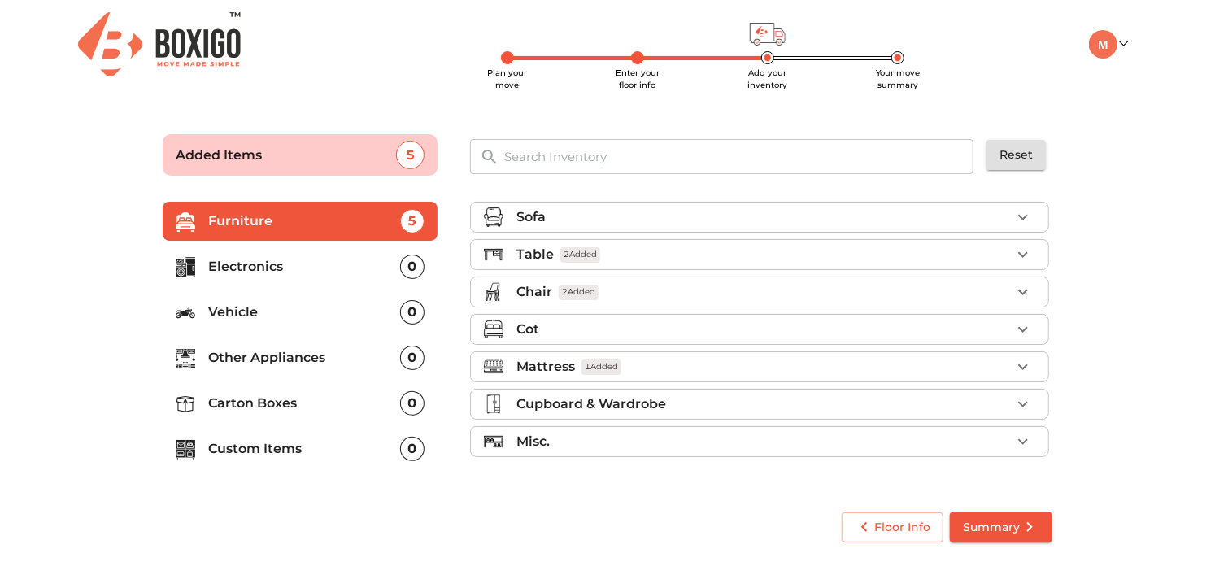
scroll to position [0, 0]
click at [920, 404] on div "Cupboard & Wardrobe" at bounding box center [764, 405] width 495 height 20
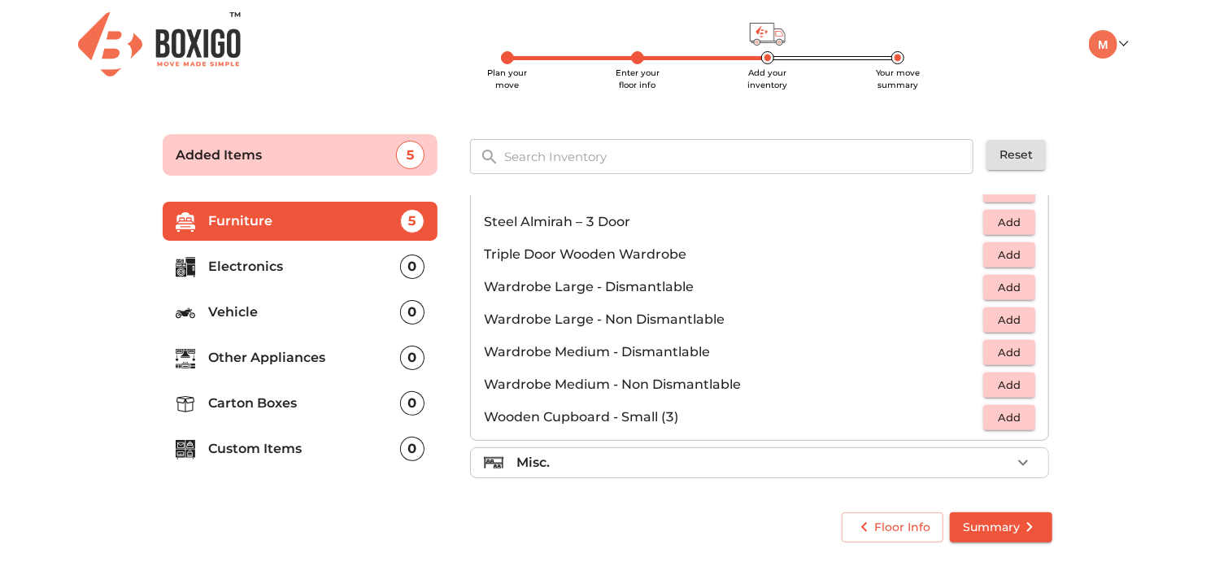
scroll to position [547, 0]
click at [1014, 459] on icon "button" at bounding box center [1024, 462] width 20 height 20
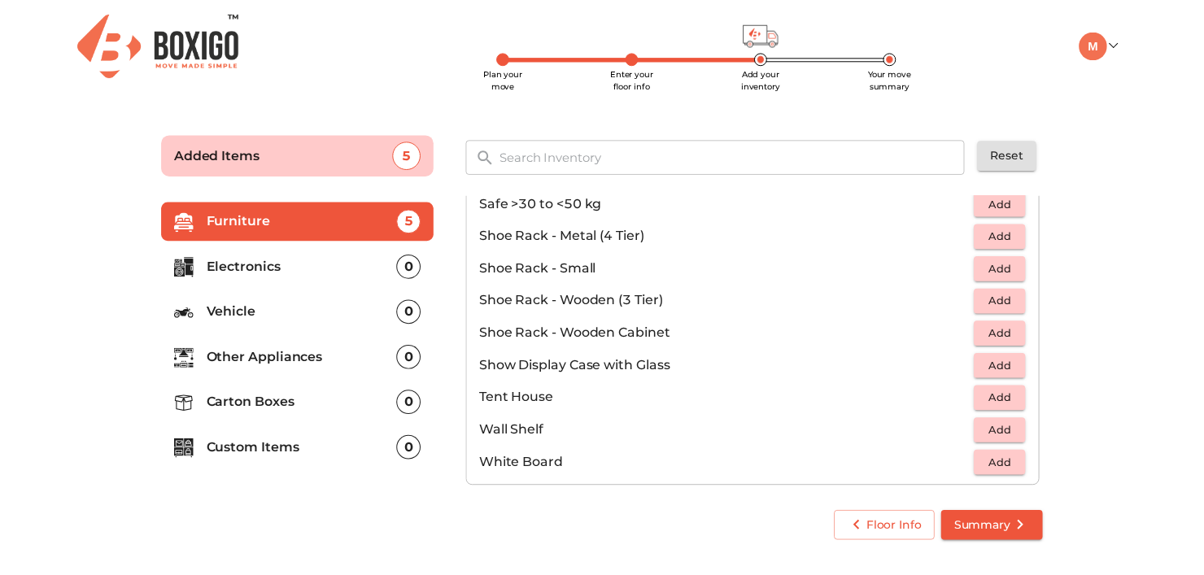
scroll to position [872, 0]
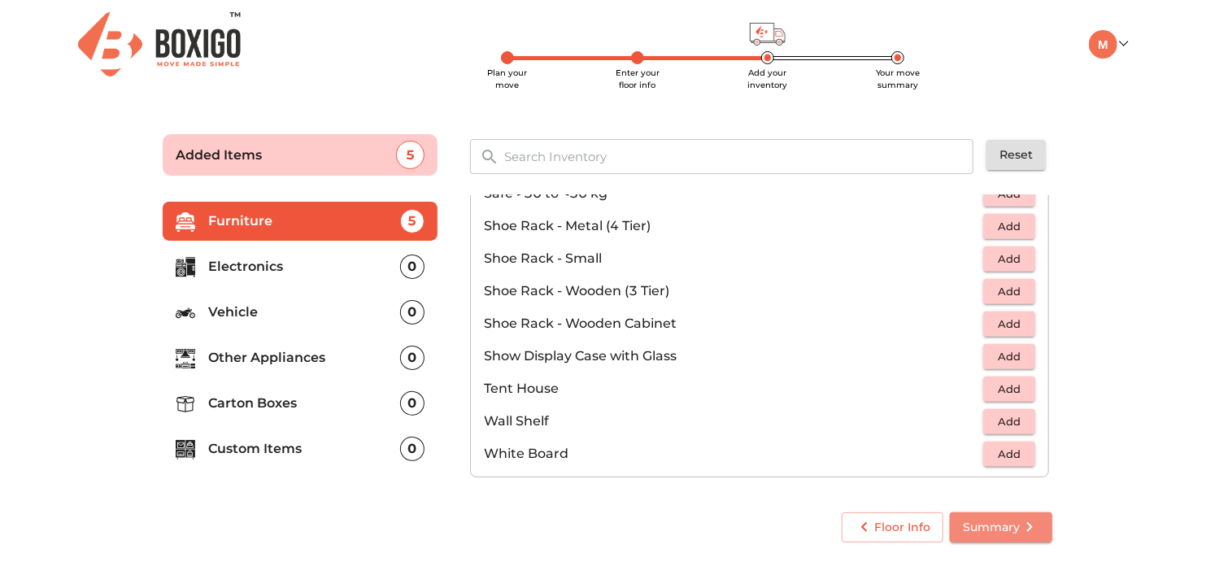
click at [1000, 523] on span "Summary" at bounding box center [1001, 527] width 76 height 20
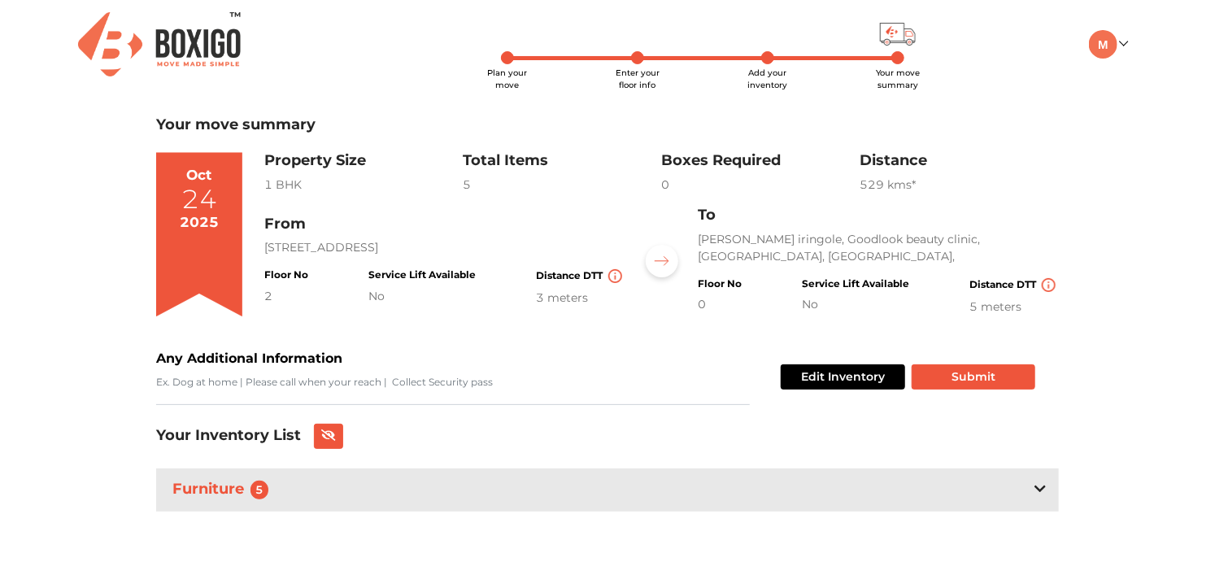
click at [1047, 484] on div "Furniture 5" at bounding box center [607, 490] width 903 height 43
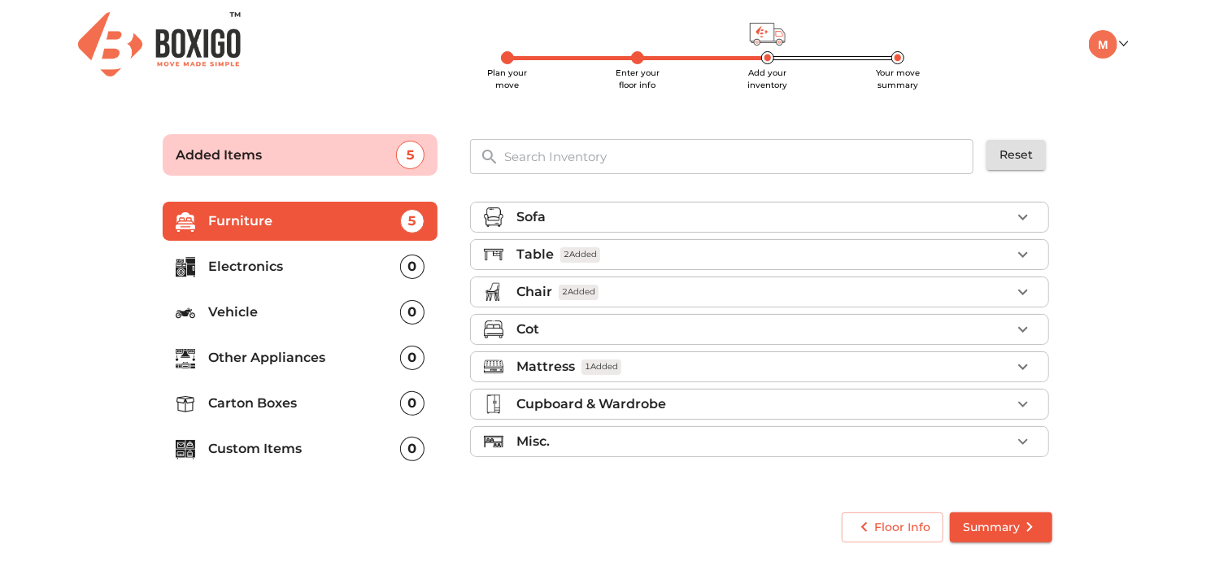
click at [307, 268] on p "Electronics" at bounding box center [304, 267] width 192 height 20
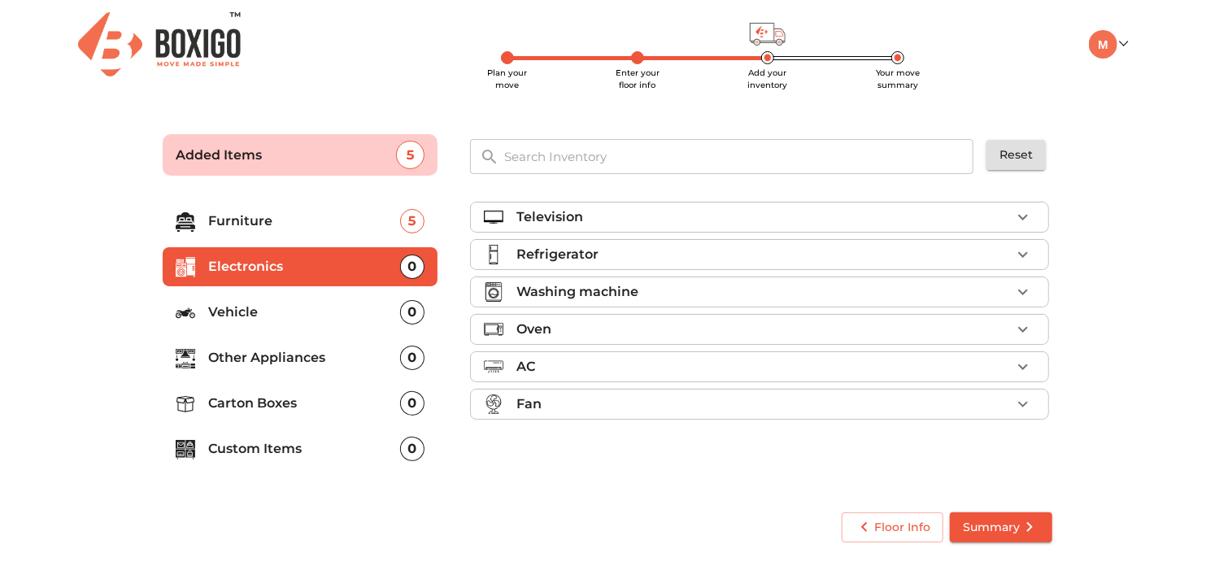
click at [727, 220] on div "Television" at bounding box center [764, 217] width 495 height 20
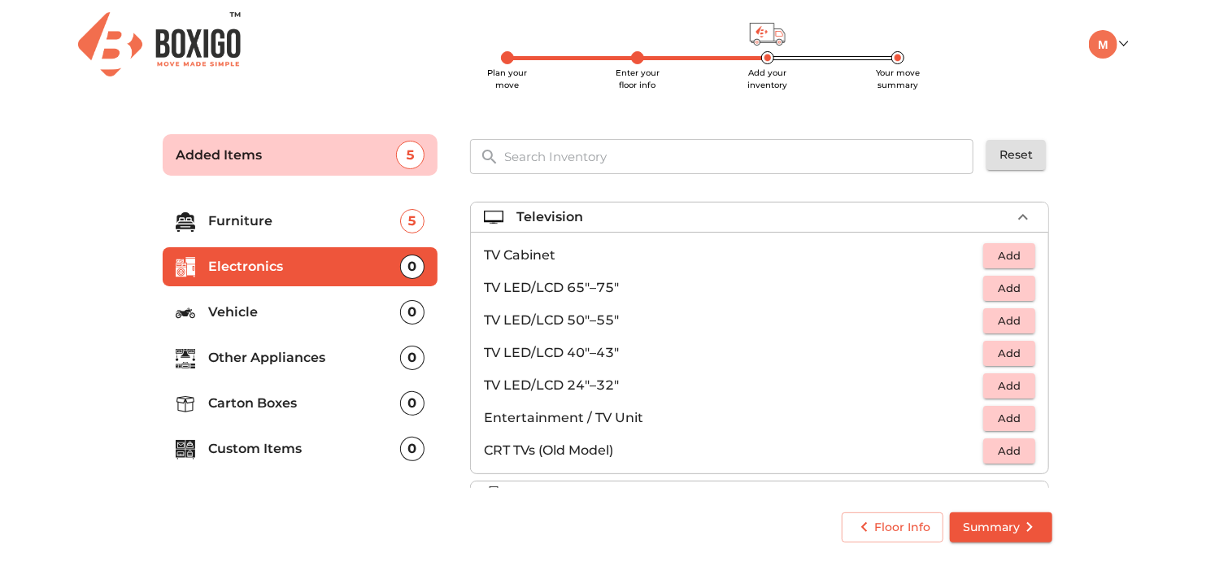
click at [1004, 354] on span "Add" at bounding box center [1010, 353] width 36 height 19
click at [1013, 386] on span "Add" at bounding box center [1010, 386] width 36 height 19
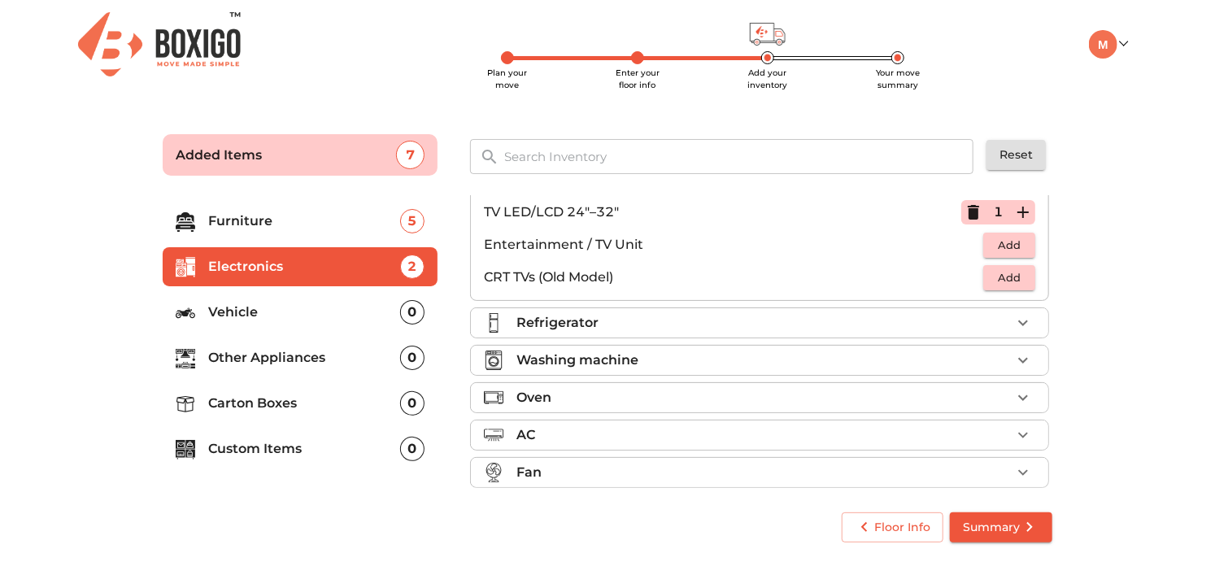
scroll to position [184, 0]
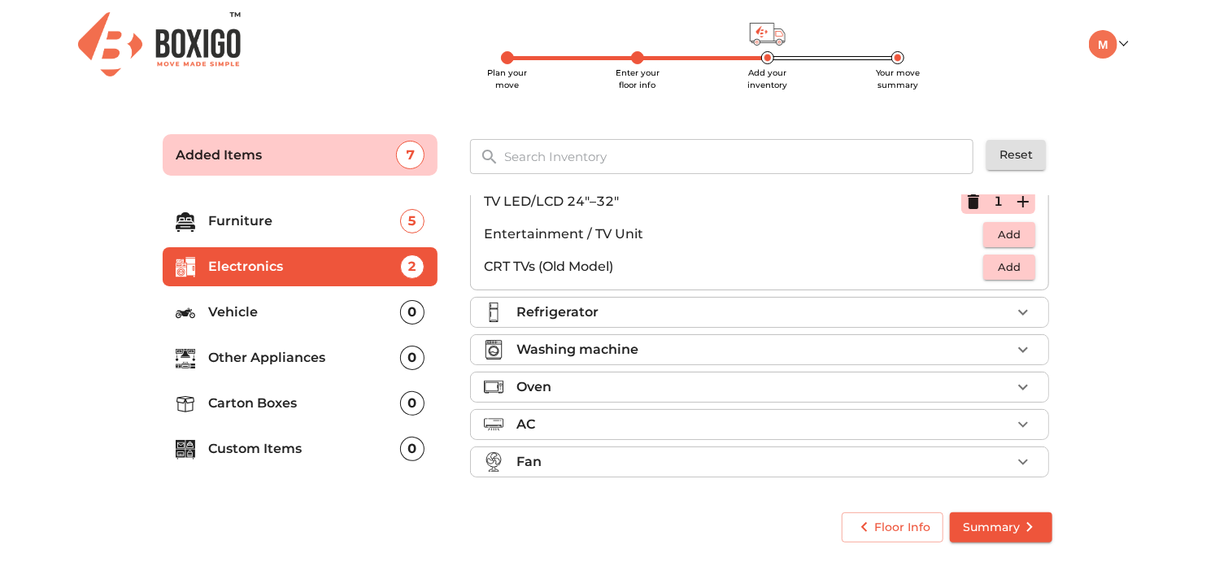
click at [973, 315] on div "Refrigerator" at bounding box center [764, 313] width 495 height 20
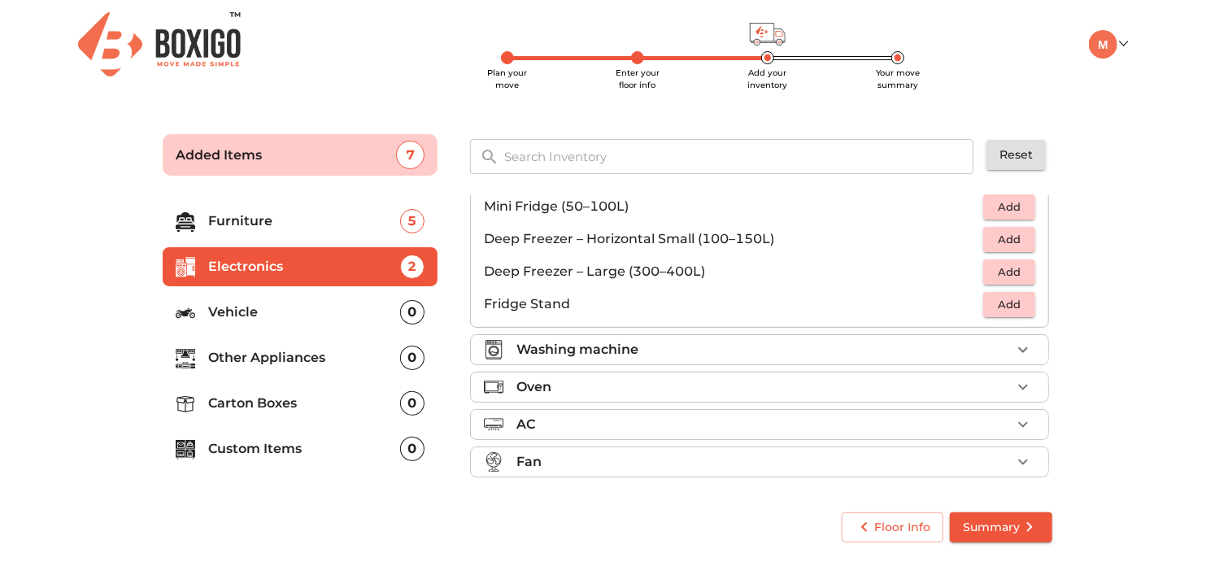
click at [985, 347] on div "Washing machine" at bounding box center [764, 350] width 495 height 20
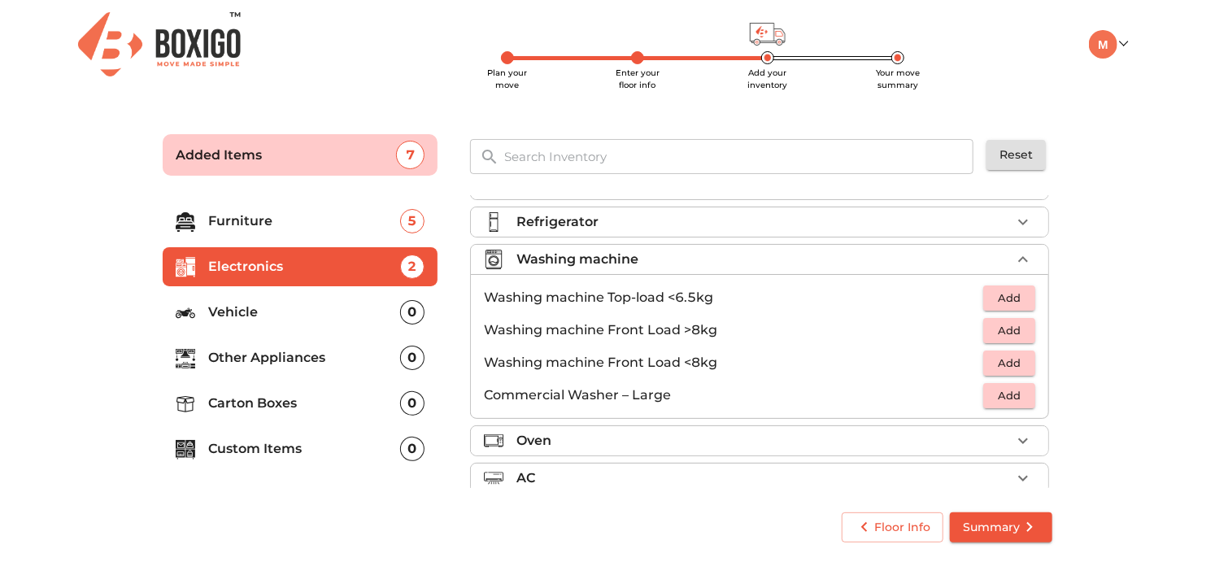
scroll to position [86, 0]
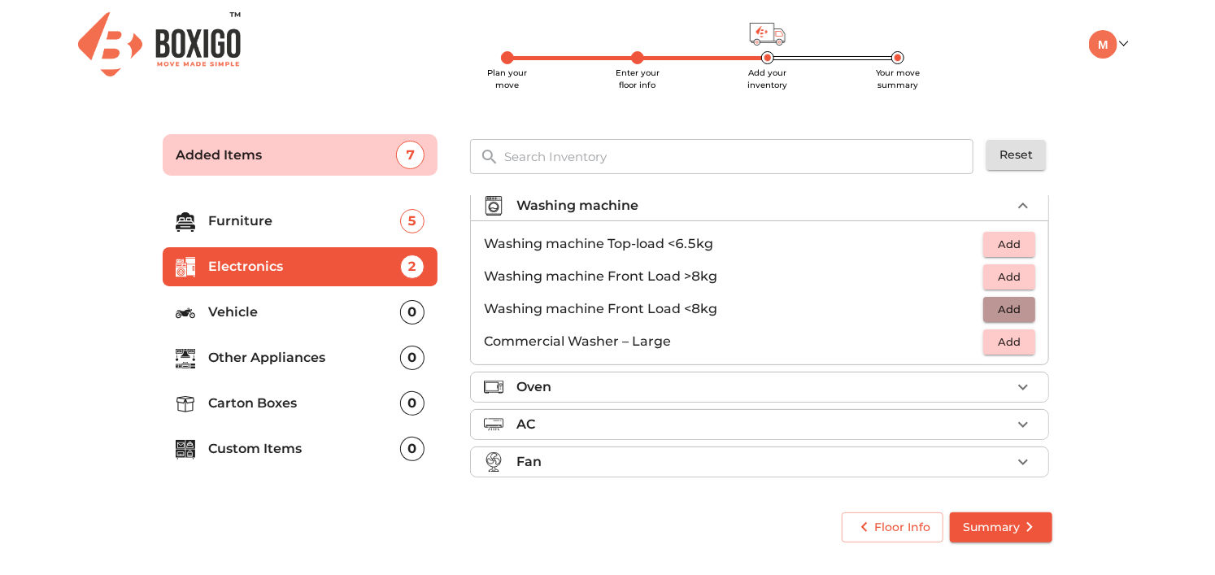
click at [1004, 305] on span "Add" at bounding box center [1010, 309] width 36 height 19
click at [1018, 201] on icon "button" at bounding box center [1024, 206] width 20 height 20
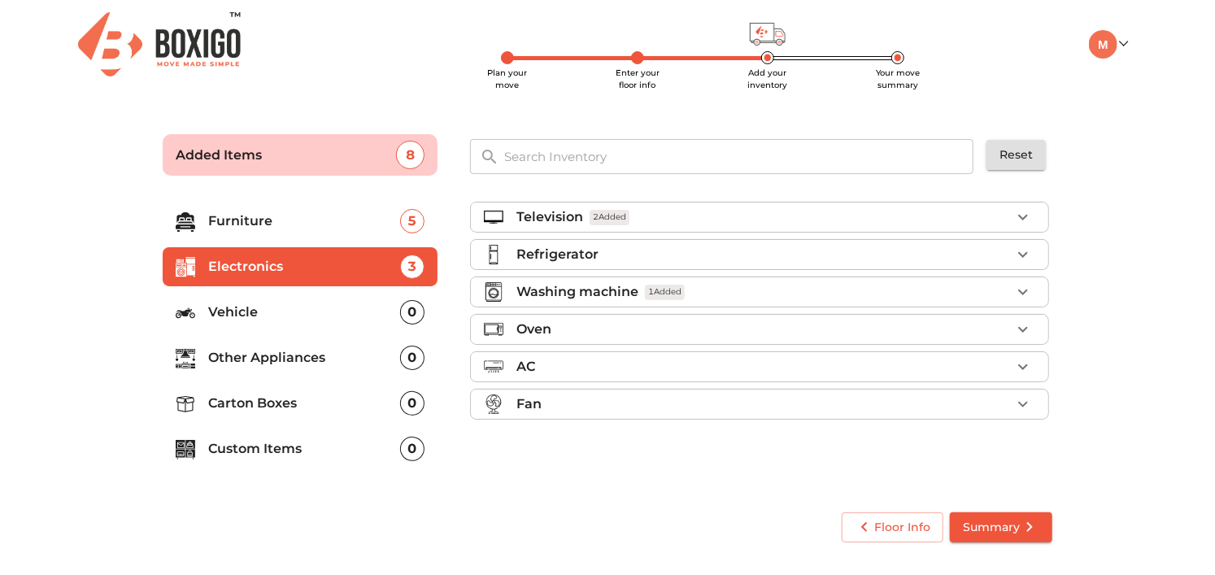
click at [1014, 328] on button "button" at bounding box center [1023, 329] width 24 height 24
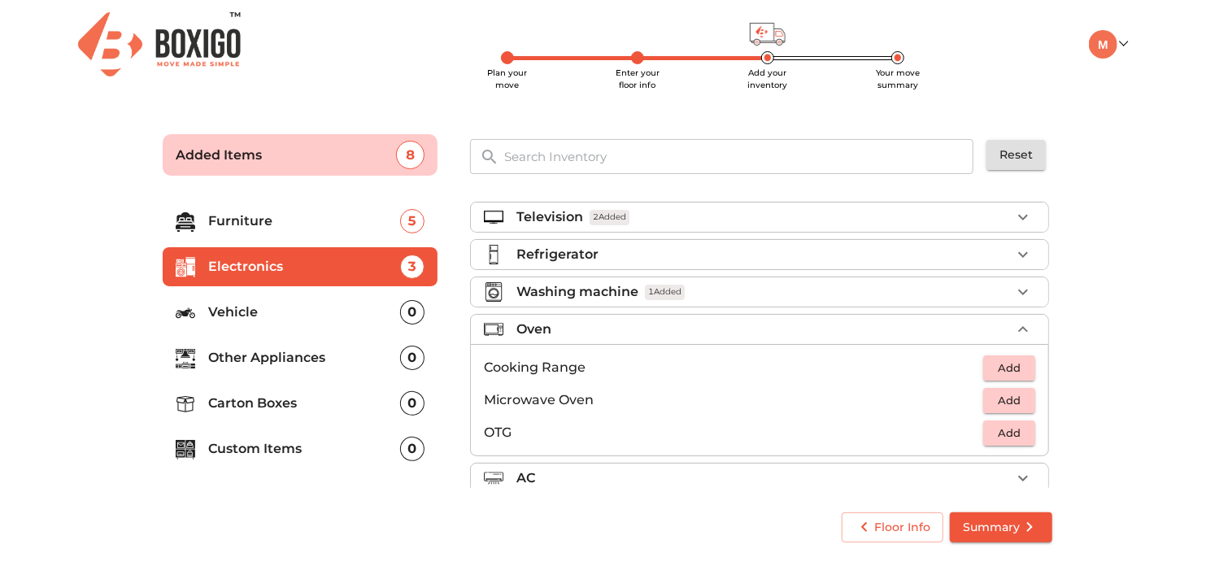
click at [1016, 329] on icon "button" at bounding box center [1024, 330] width 20 height 20
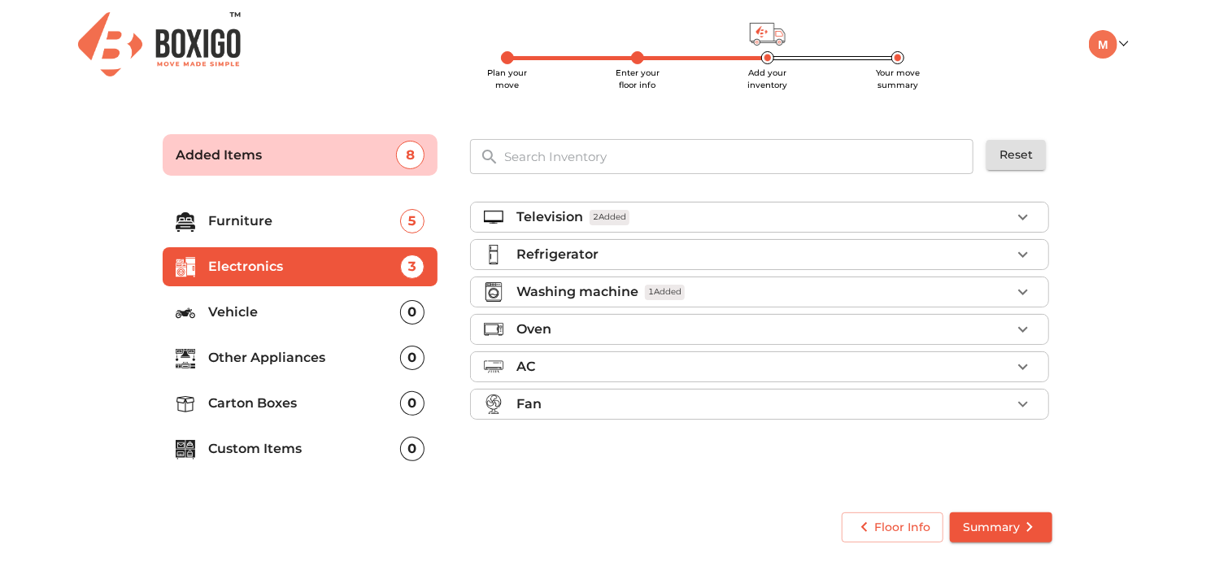
click at [276, 307] on p "Vehicle" at bounding box center [304, 313] width 192 height 20
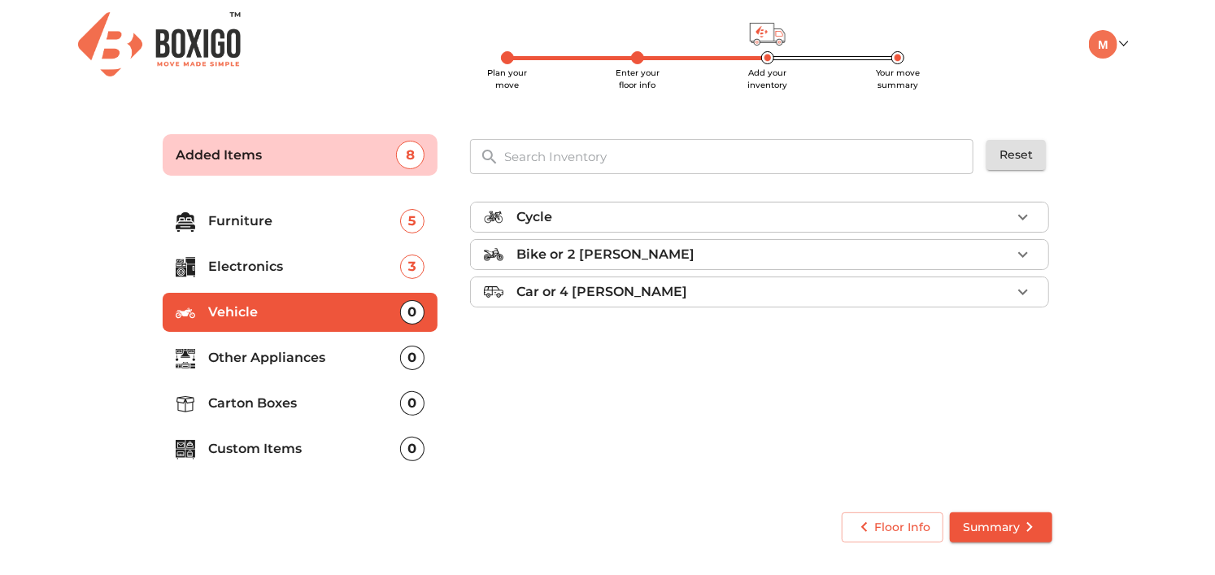
click at [756, 259] on div "Bike or 2 [PERSON_NAME]" at bounding box center [764, 255] width 495 height 20
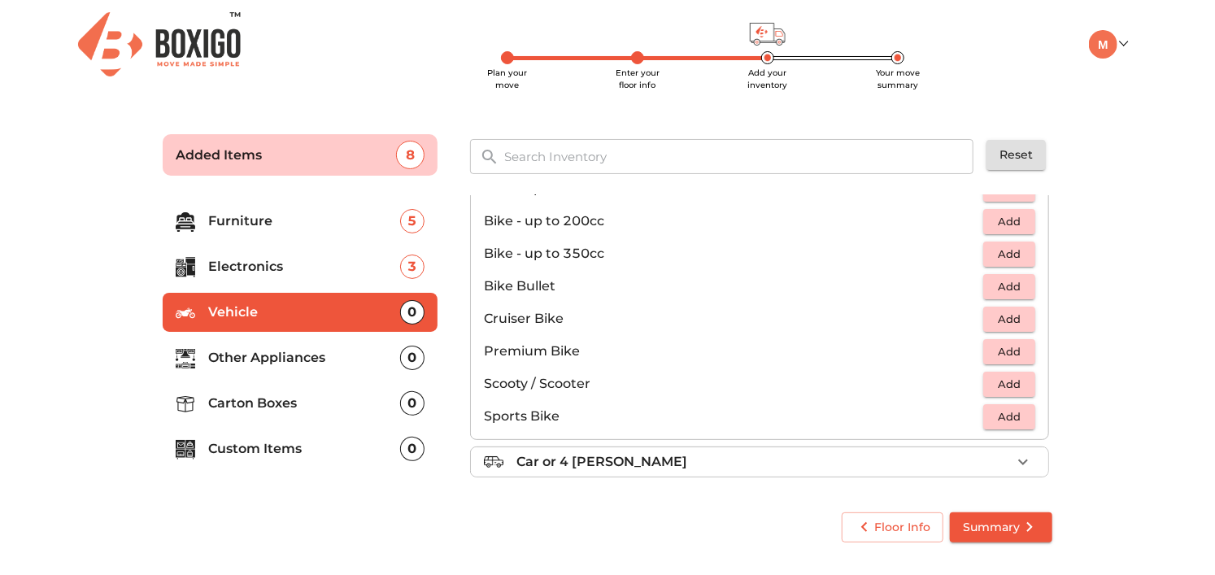
scroll to position [105, 0]
click at [1004, 380] on span "Add" at bounding box center [1010, 383] width 36 height 19
click at [284, 348] on p "Other Appliances" at bounding box center [304, 358] width 192 height 20
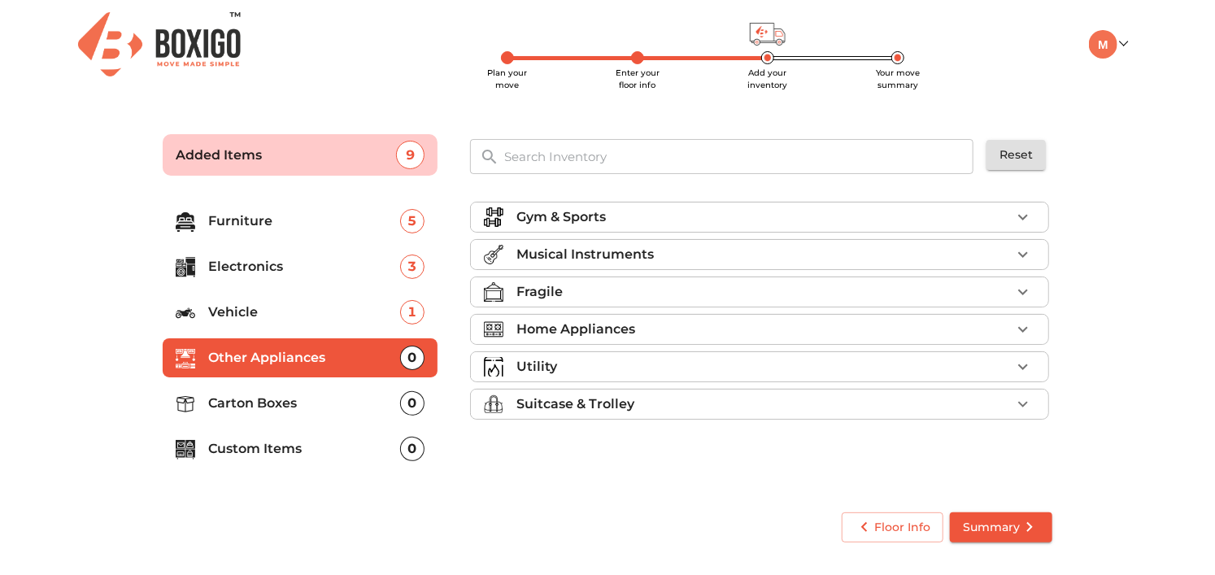
click at [748, 288] on div "Fragile" at bounding box center [764, 292] width 495 height 20
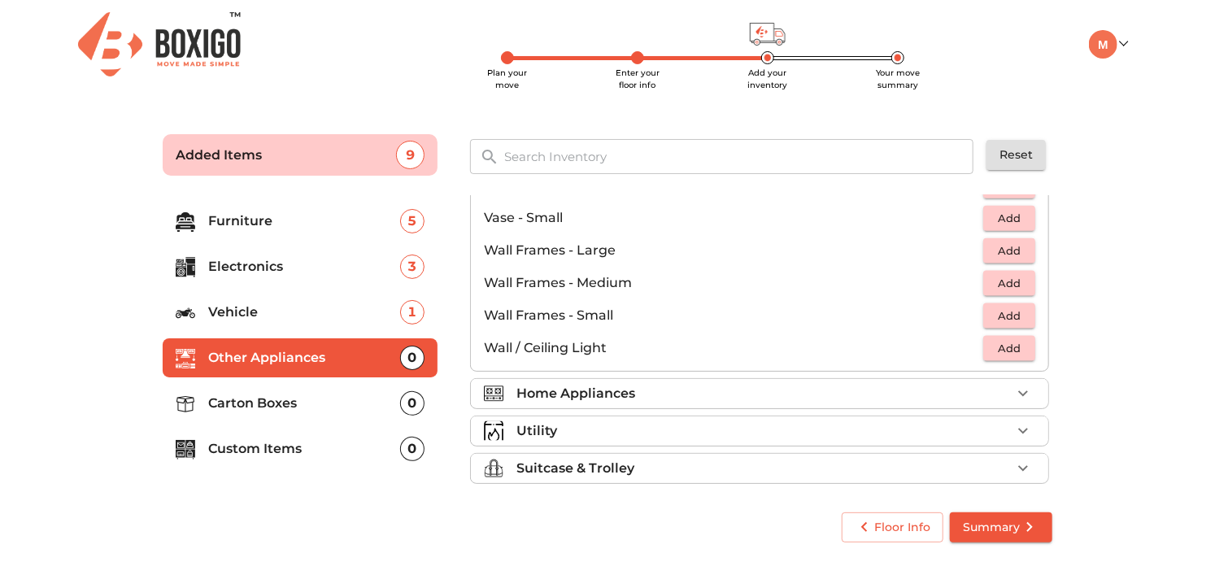
scroll to position [1095, 0]
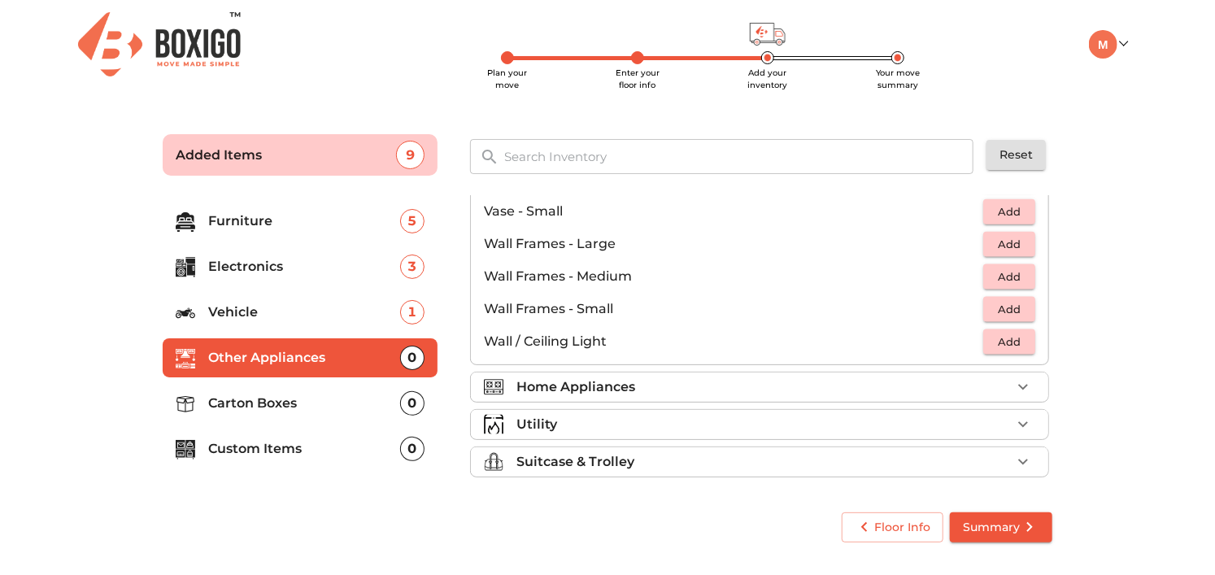
click at [988, 384] on div "Home Appliances" at bounding box center [764, 387] width 495 height 20
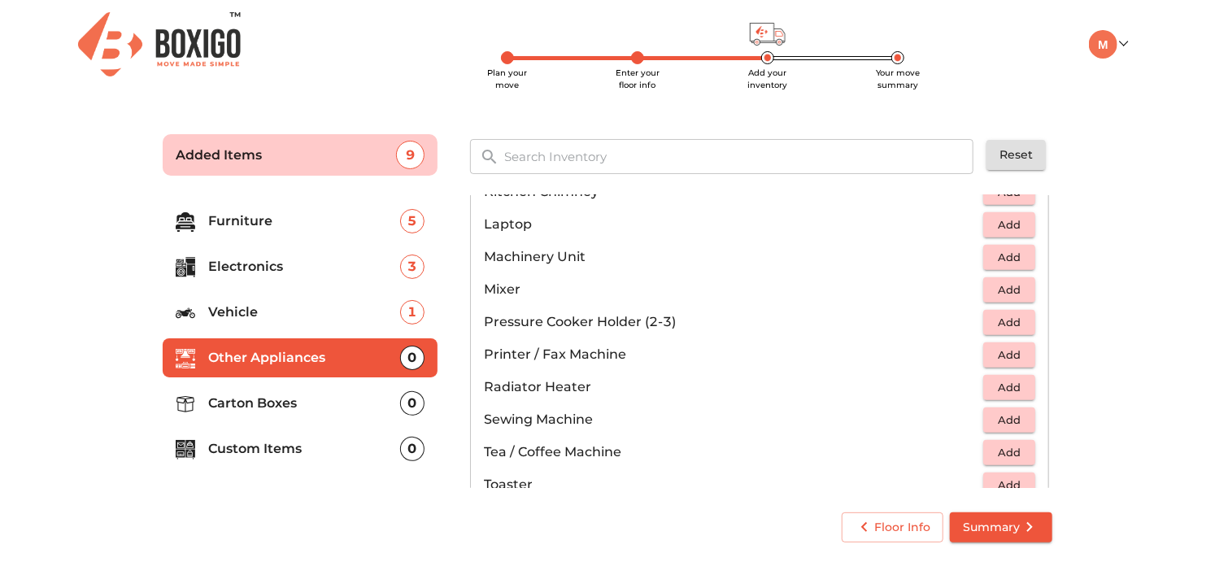
scroll to position [851, 0]
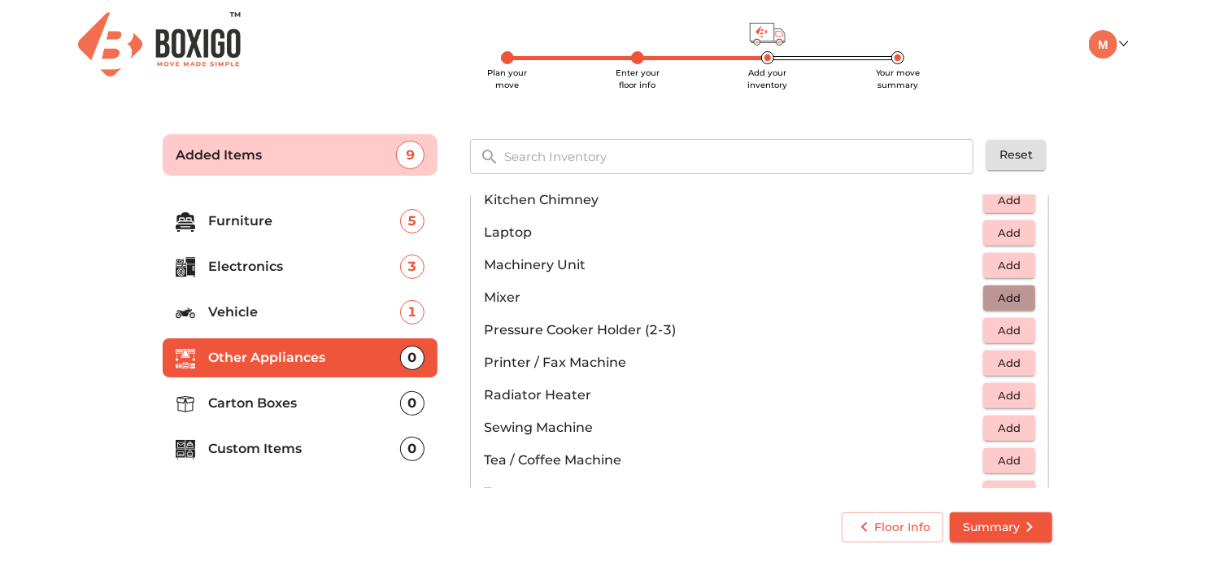
click at [1000, 295] on span "Add" at bounding box center [1010, 298] width 36 height 19
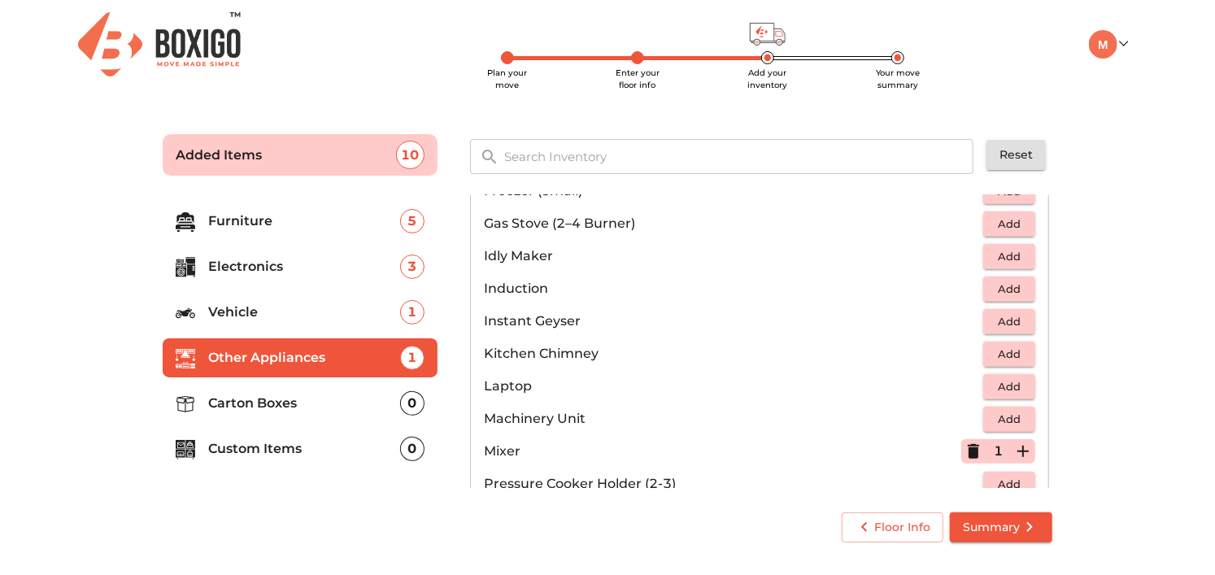
scroll to position [688, 0]
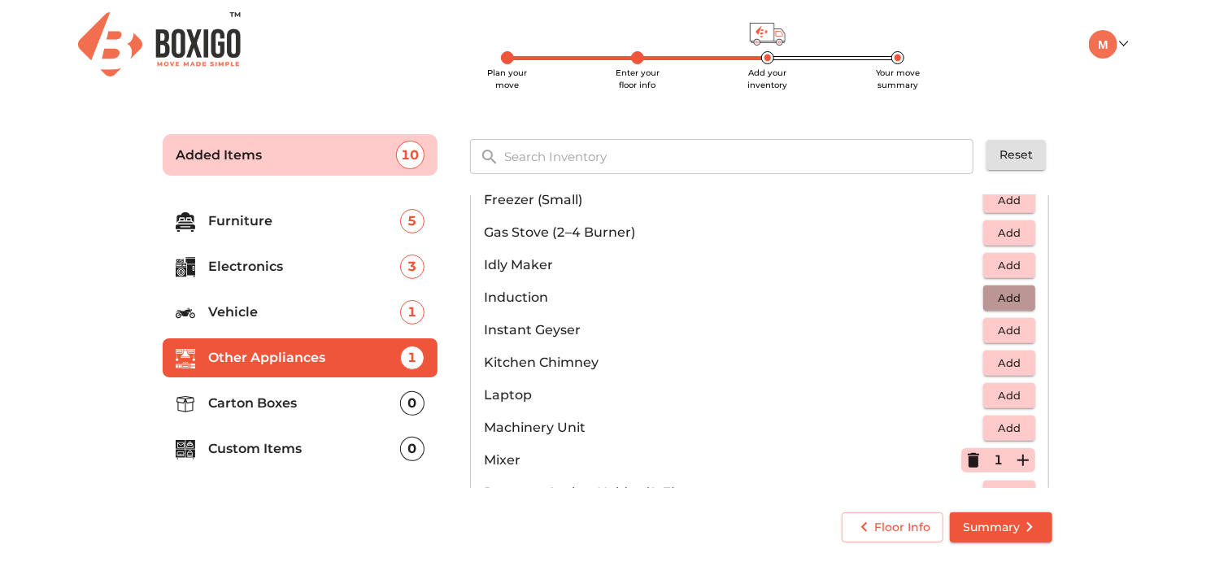
click at [1000, 294] on span "Add" at bounding box center [1010, 298] width 36 height 19
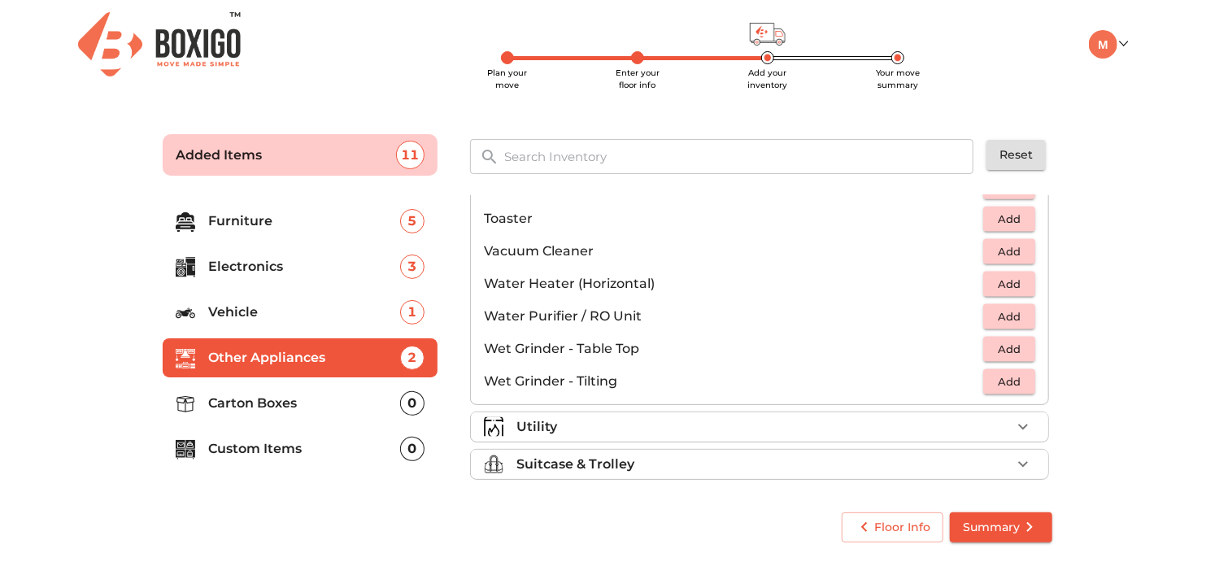
scroll to position [1127, 0]
click at [993, 418] on div "Utility" at bounding box center [764, 425] width 495 height 20
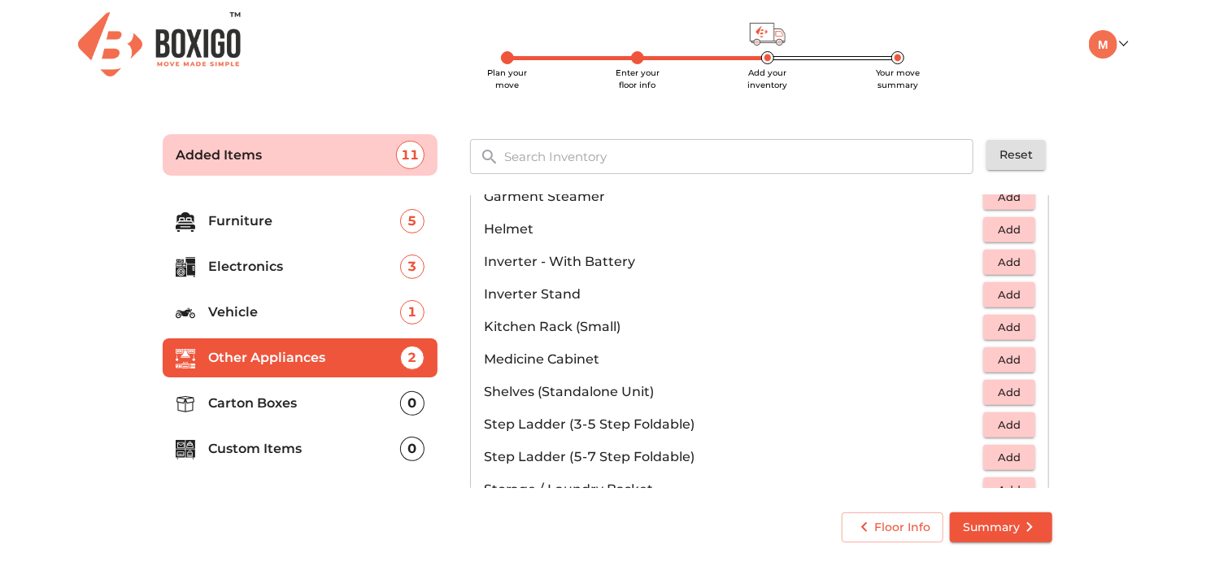
scroll to position [801, 0]
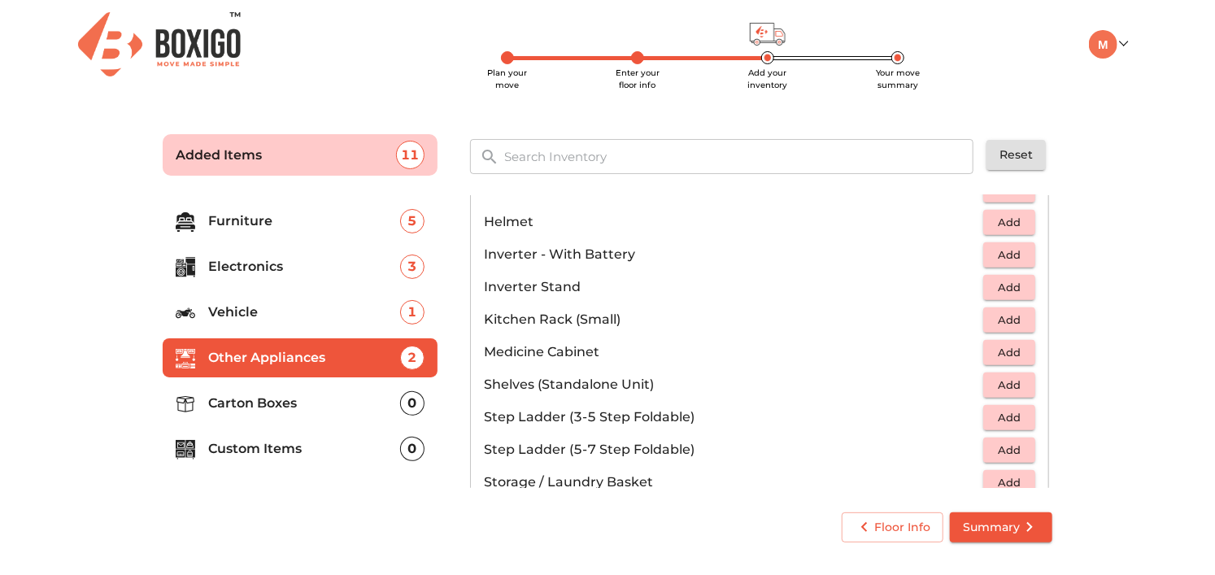
click at [999, 251] on span "Add" at bounding box center [1010, 255] width 36 height 19
click at [1003, 283] on span "Add" at bounding box center [1010, 287] width 36 height 19
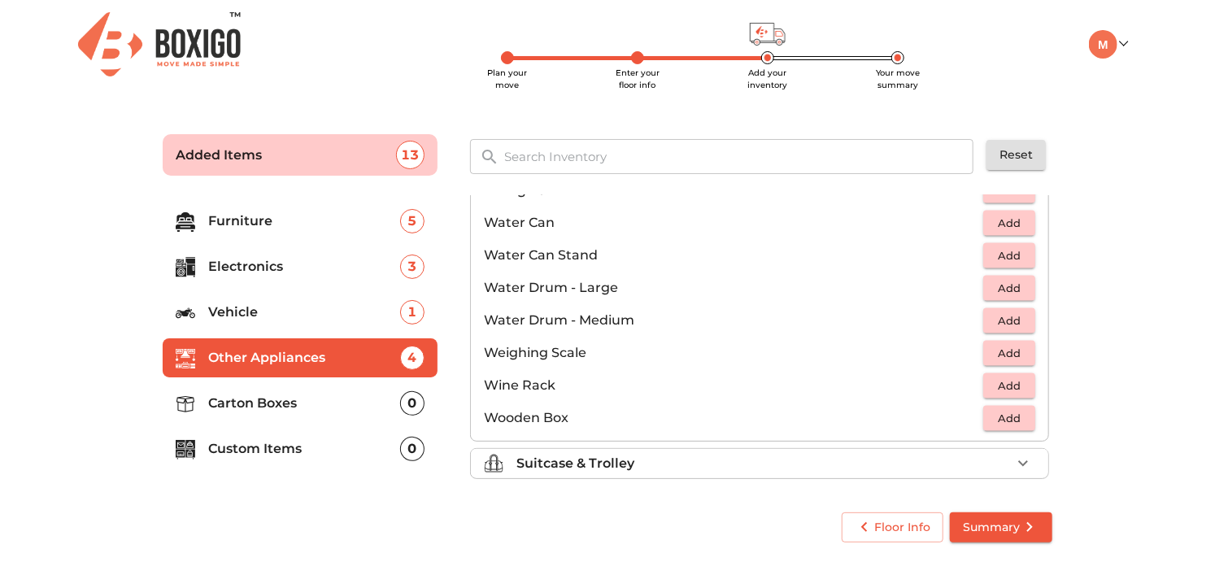
scroll to position [1225, 0]
click at [1014, 460] on icon "button" at bounding box center [1024, 462] width 20 height 20
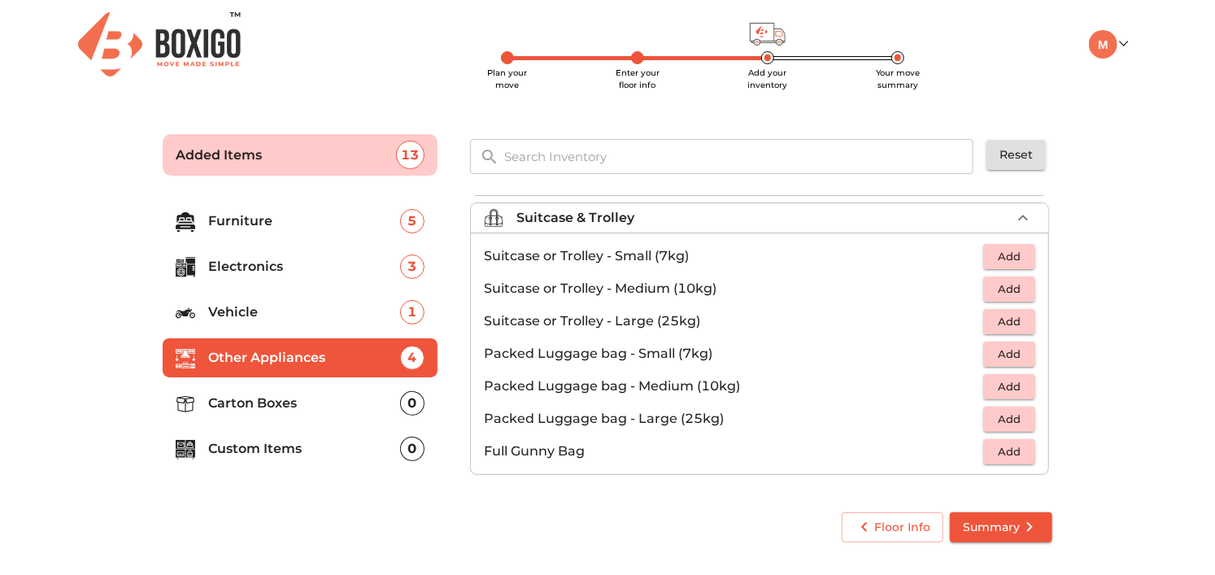
scroll to position [184, 0]
click at [1000, 284] on span "Add" at bounding box center [1010, 291] width 36 height 19
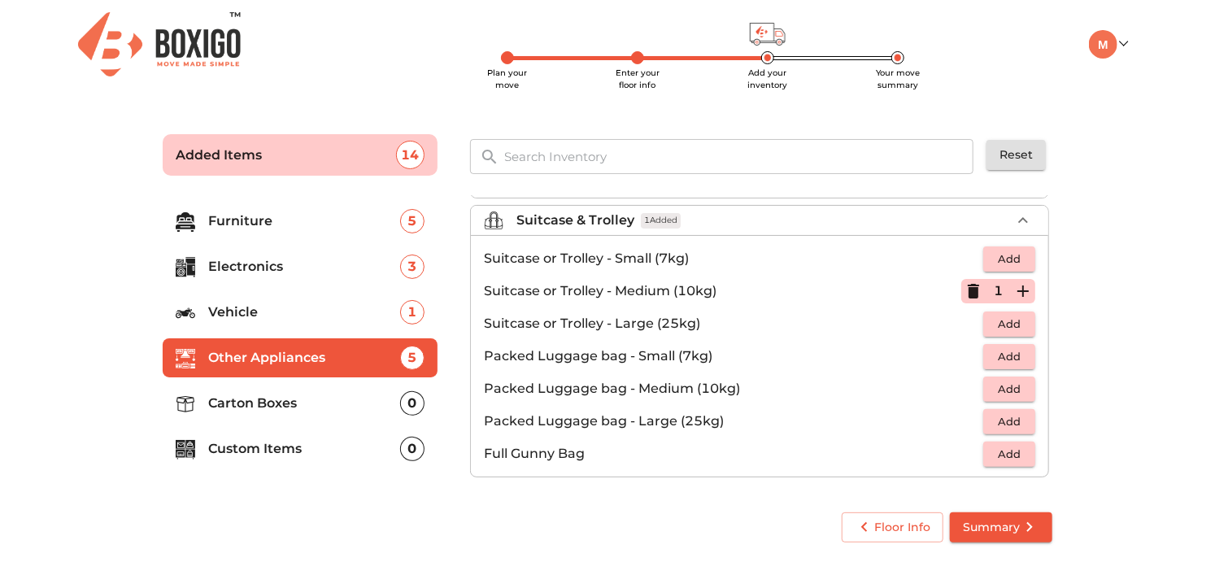
click at [280, 402] on p "Carton Boxes" at bounding box center [304, 404] width 192 height 20
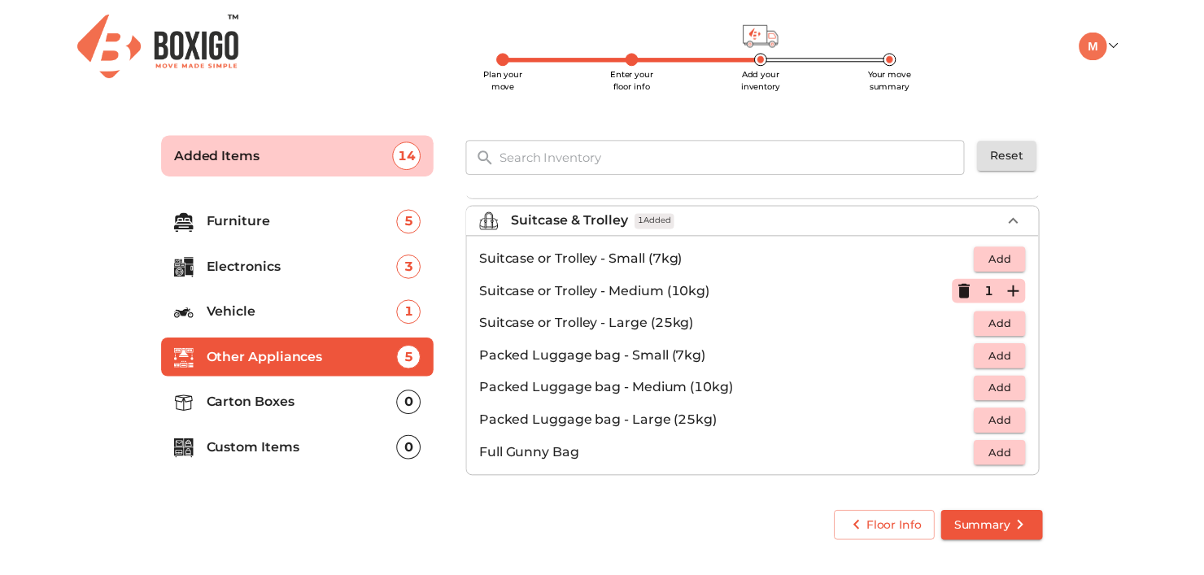
scroll to position [0, 0]
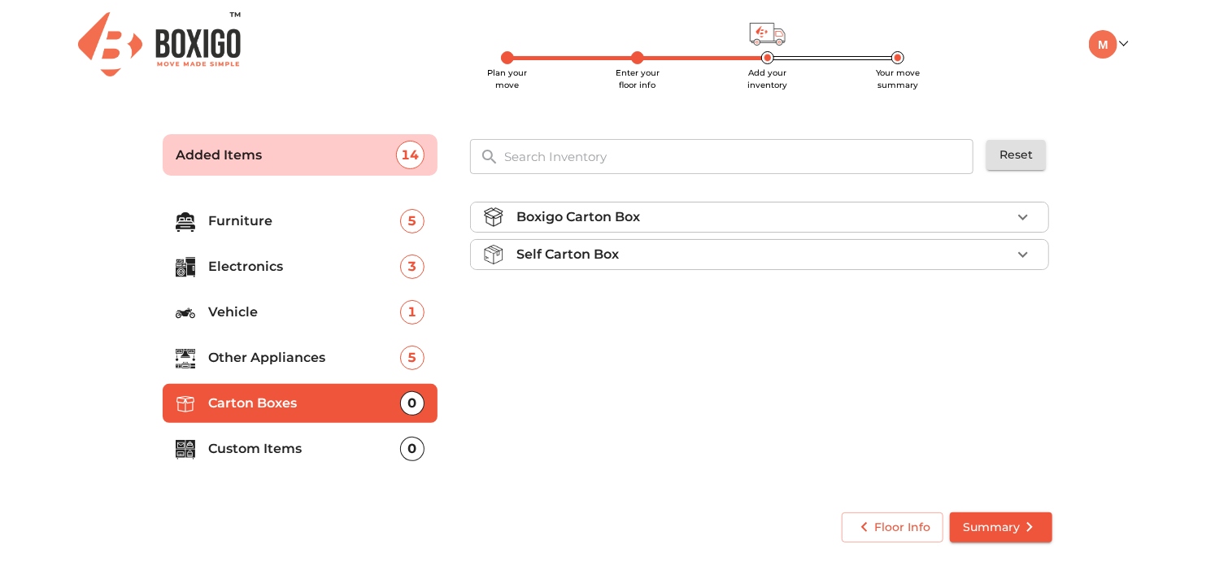
click at [1021, 256] on icon "button" at bounding box center [1024, 255] width 20 height 20
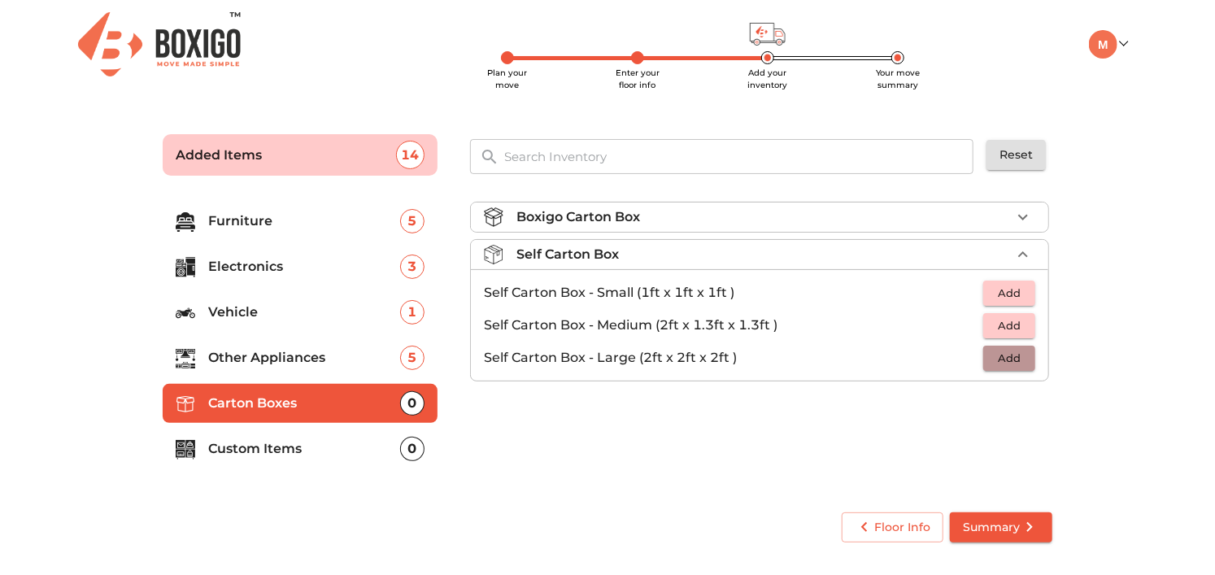
click at [1018, 357] on span "Add" at bounding box center [1010, 358] width 36 height 19
click at [1021, 357] on icon "button" at bounding box center [1023, 357] width 11 height 11
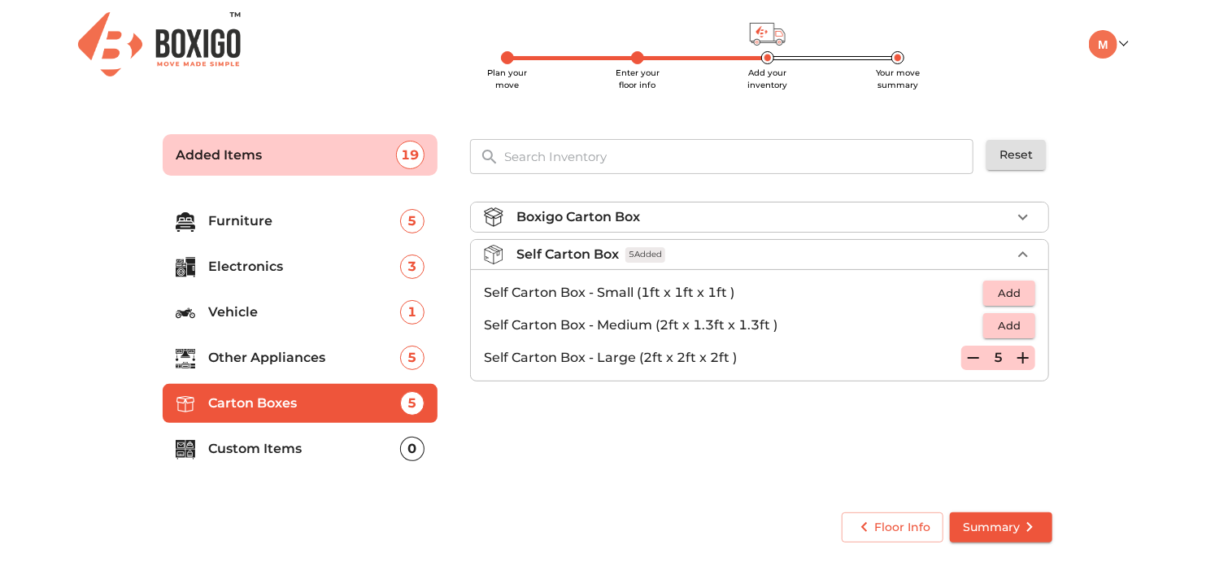
click at [1020, 255] on icon "button" at bounding box center [1023, 254] width 10 height 6
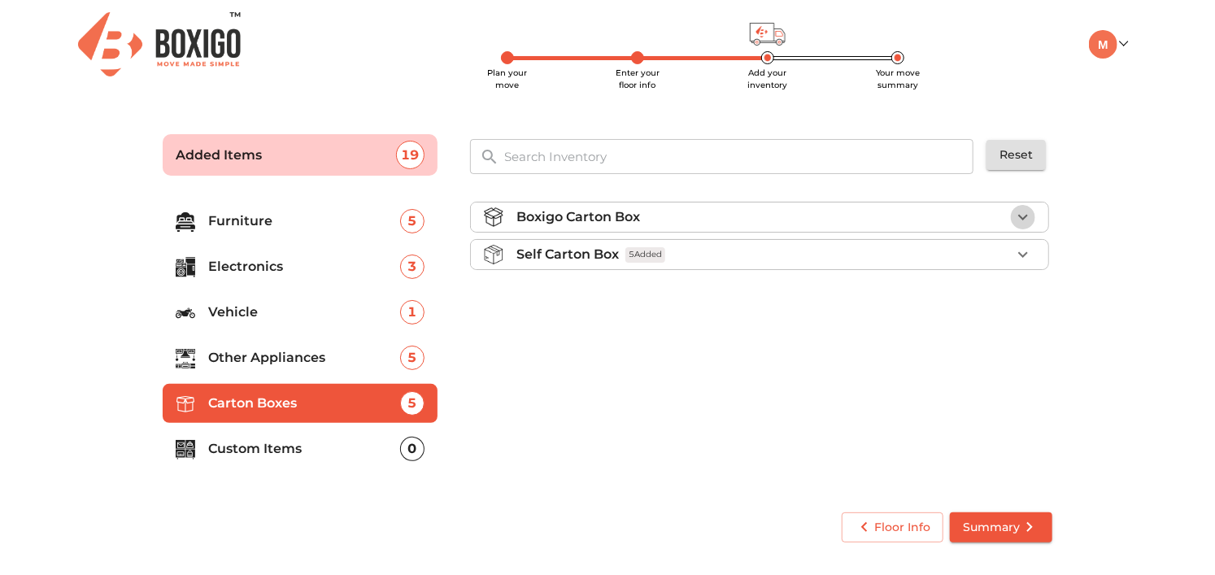
click at [1025, 220] on icon "button" at bounding box center [1024, 217] width 20 height 20
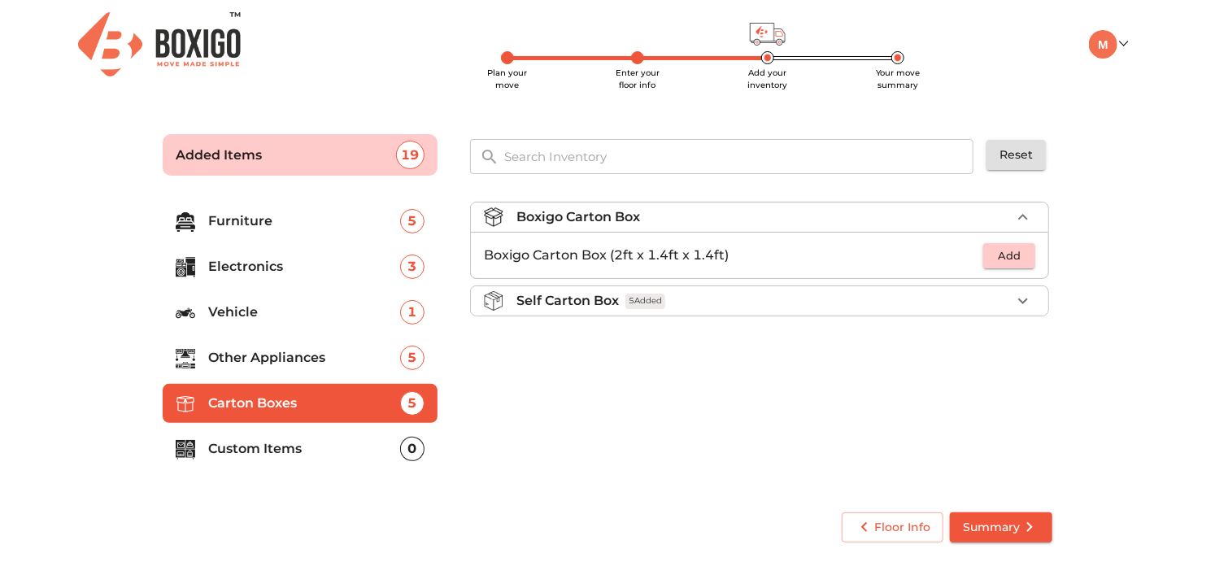
click at [407, 451] on div "0" at bounding box center [412, 449] width 24 height 24
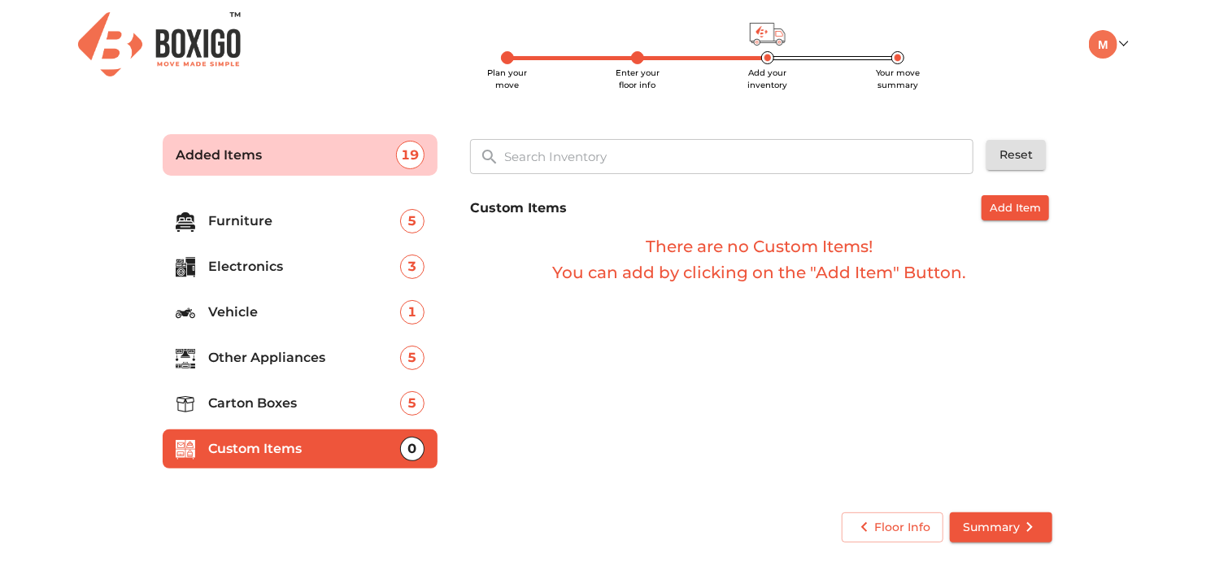
click at [996, 530] on span "Summary" at bounding box center [1001, 527] width 76 height 20
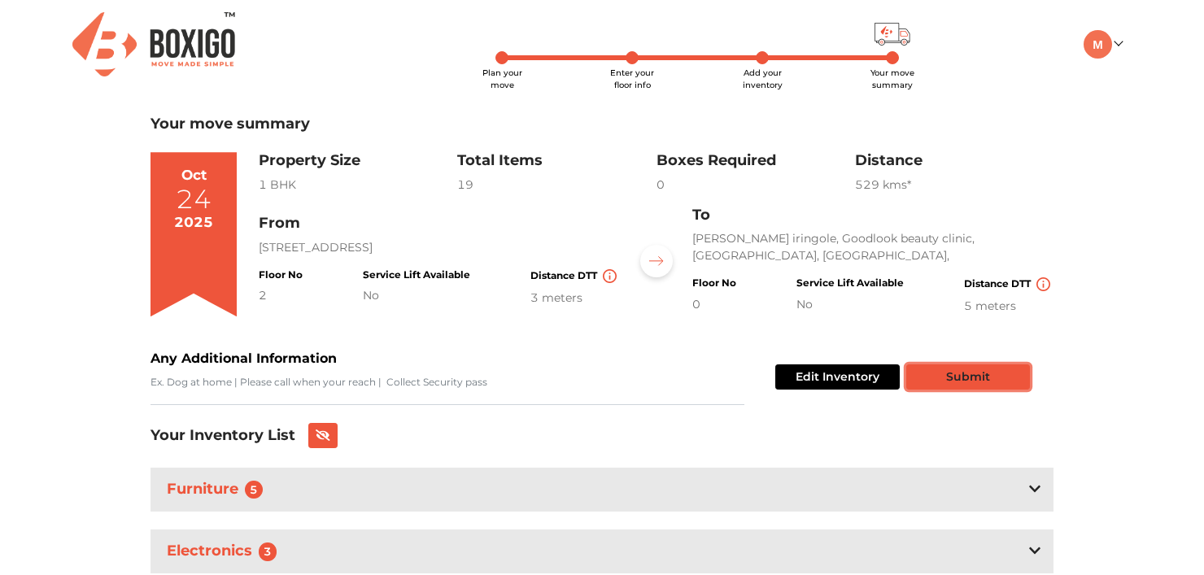
click at [964, 375] on button "Submit" at bounding box center [968, 376] width 124 height 25
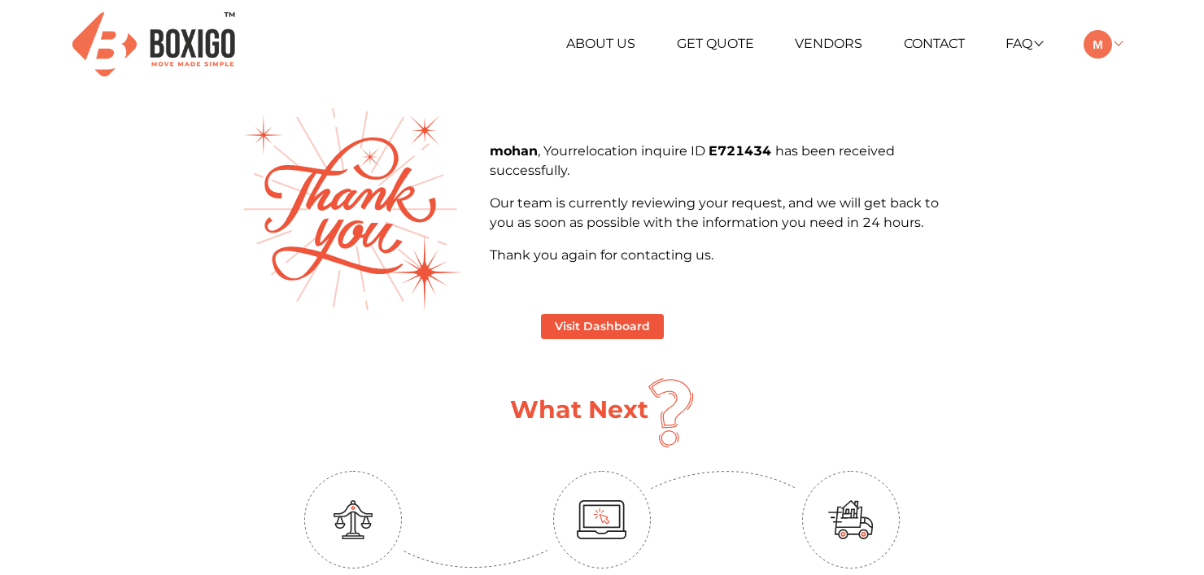
click at [1121, 46] on link at bounding box center [1102, 43] width 38 height 15
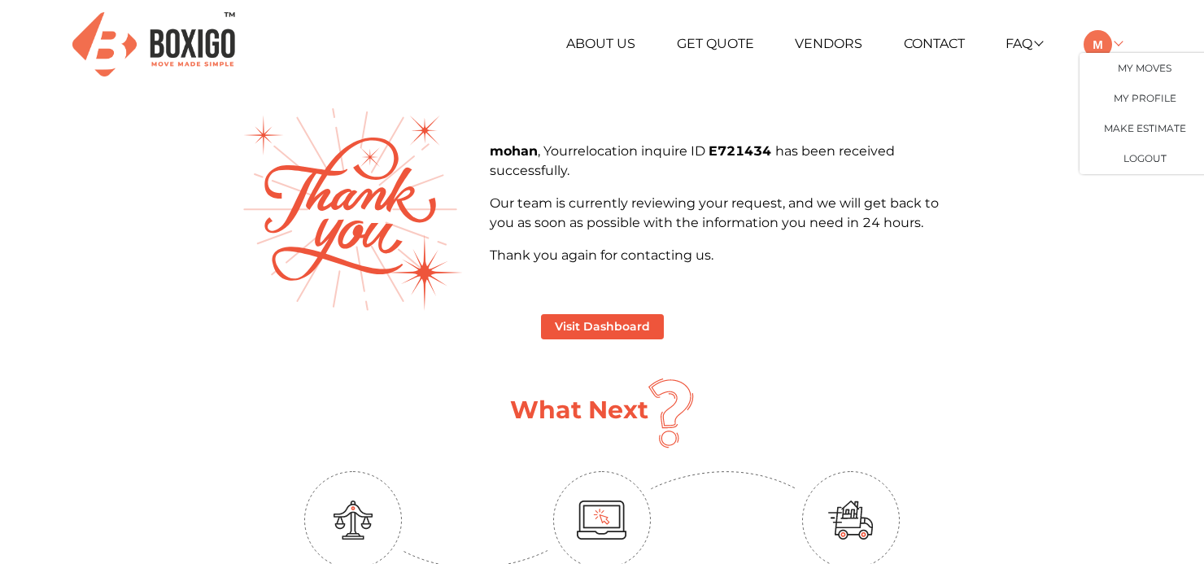
click at [1121, 46] on link at bounding box center [1102, 43] width 38 height 15
